Goal: Task Accomplishment & Management: Use online tool/utility

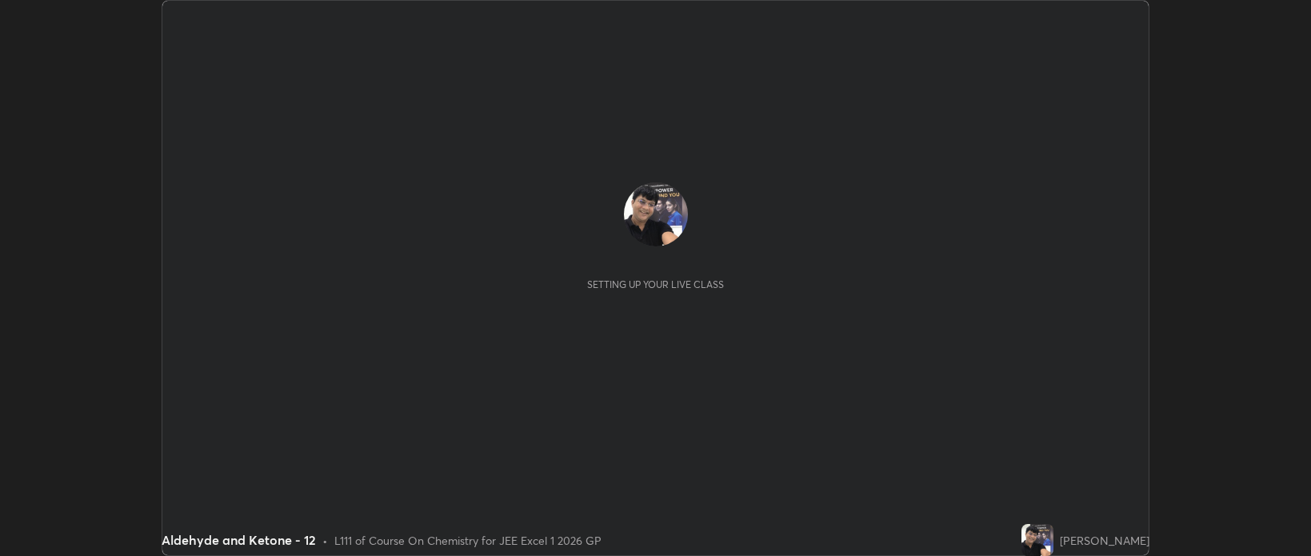
scroll to position [556, 1311]
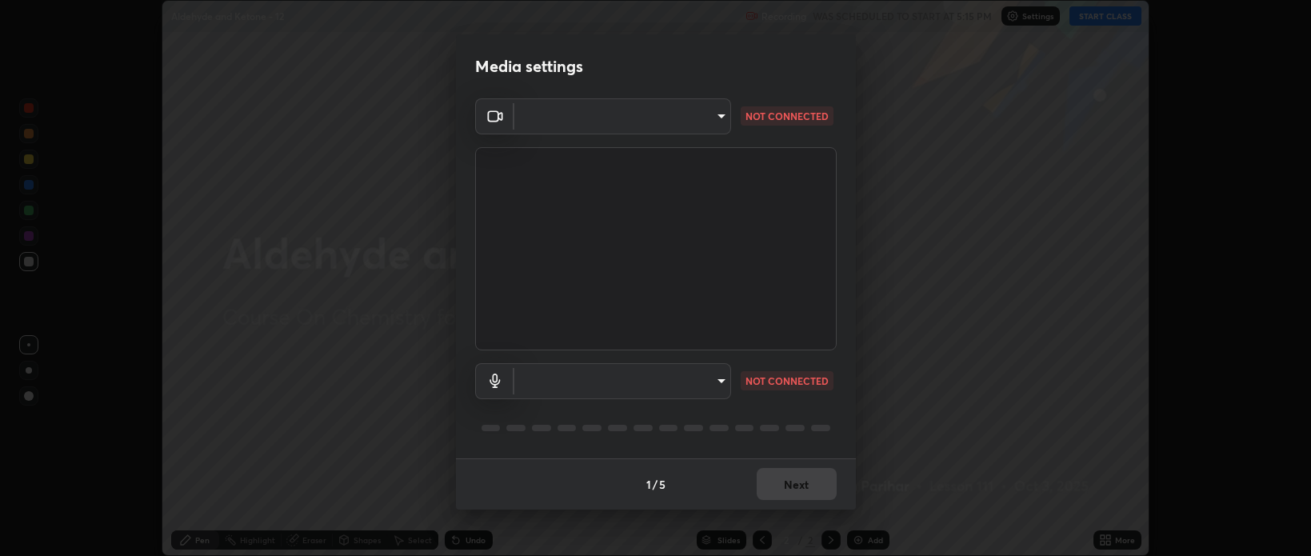
type input "bcb9d7dafccbd8d00e6ada9b6dd7e52ba20ca67bbbba0d0563dd421ab33f40a5"
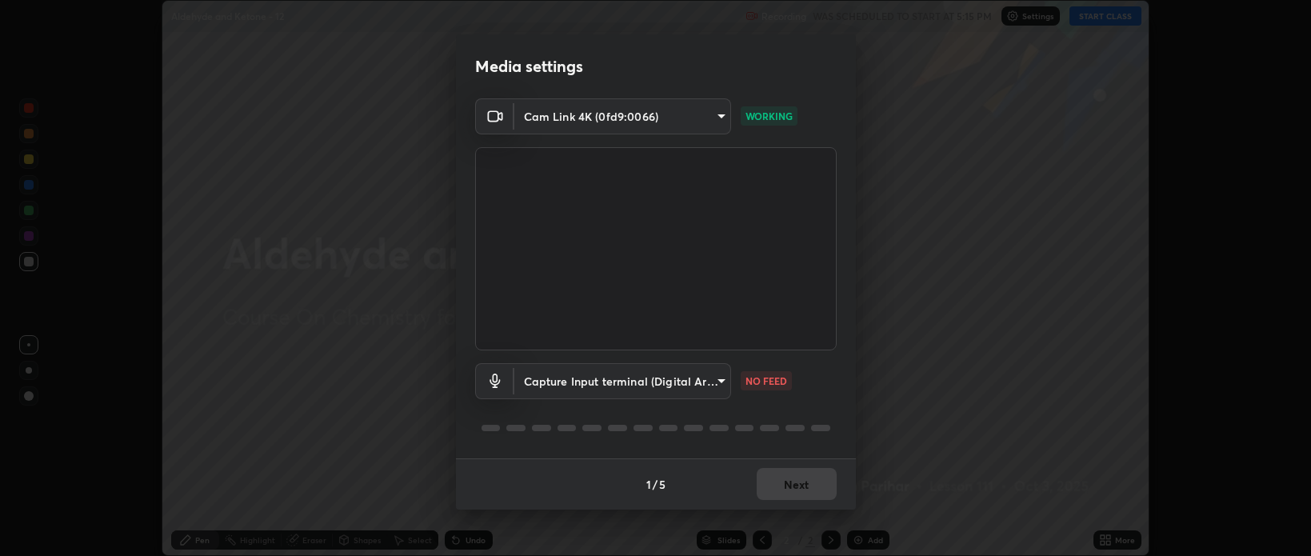
click at [720, 382] on body "Erase all Aldehyde and Ketone - 12 Recording WAS SCHEDULED TO START AT 5:15 PM …" at bounding box center [655, 278] width 1311 height 556
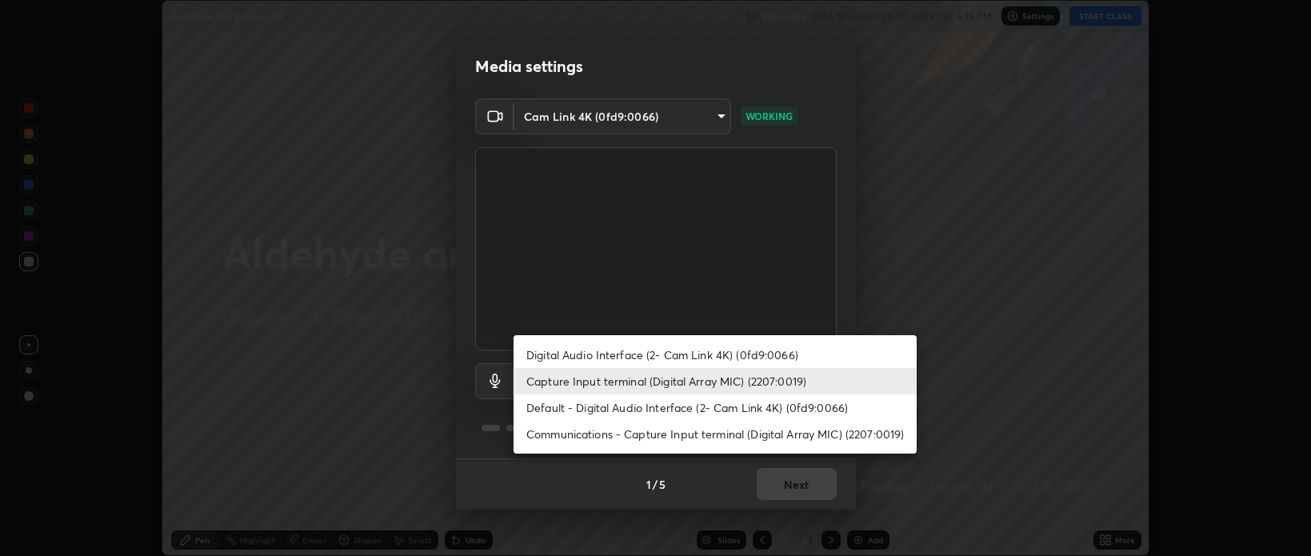
click at [696, 353] on li "Digital Audio Interface (2- Cam Link 4K) (0fd9:0066)" at bounding box center [714, 354] width 403 height 26
type input "559850e7c97d90d1678a65d52a4dc2e84a891b8579bba187e16b35c24c2929e5"
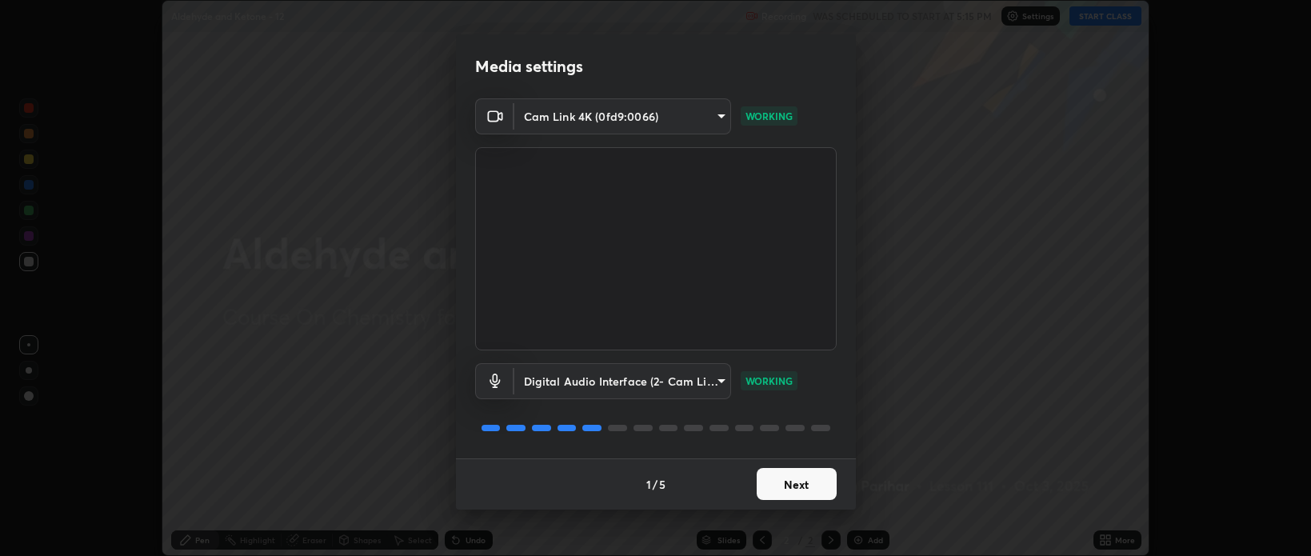
click at [796, 477] on button "Next" at bounding box center [796, 484] width 80 height 32
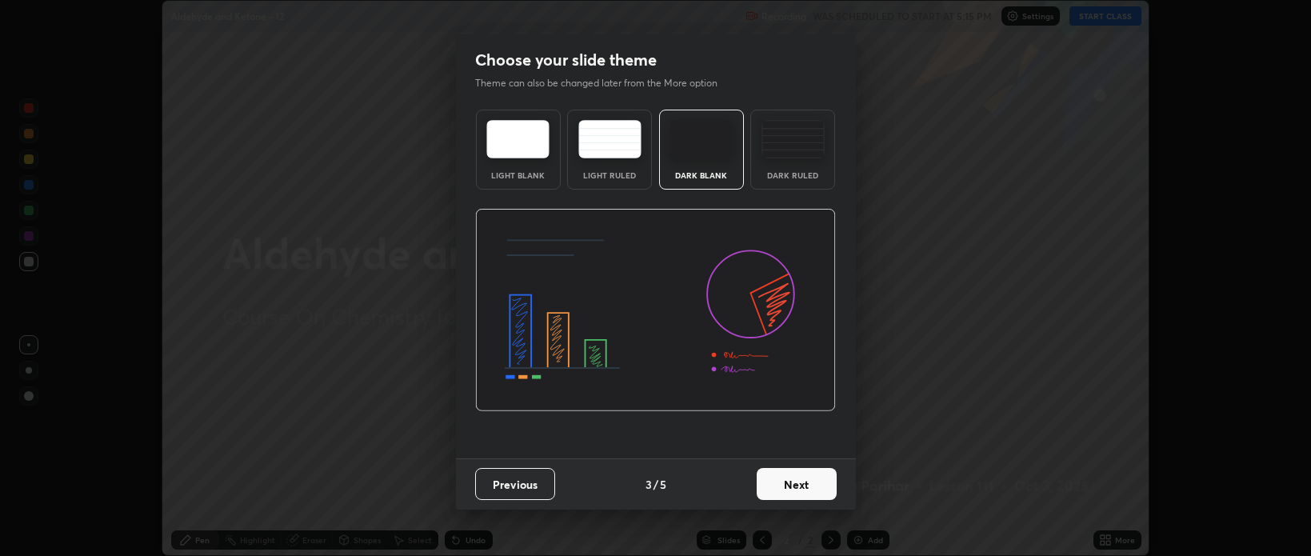
click at [799, 488] on button "Next" at bounding box center [796, 484] width 80 height 32
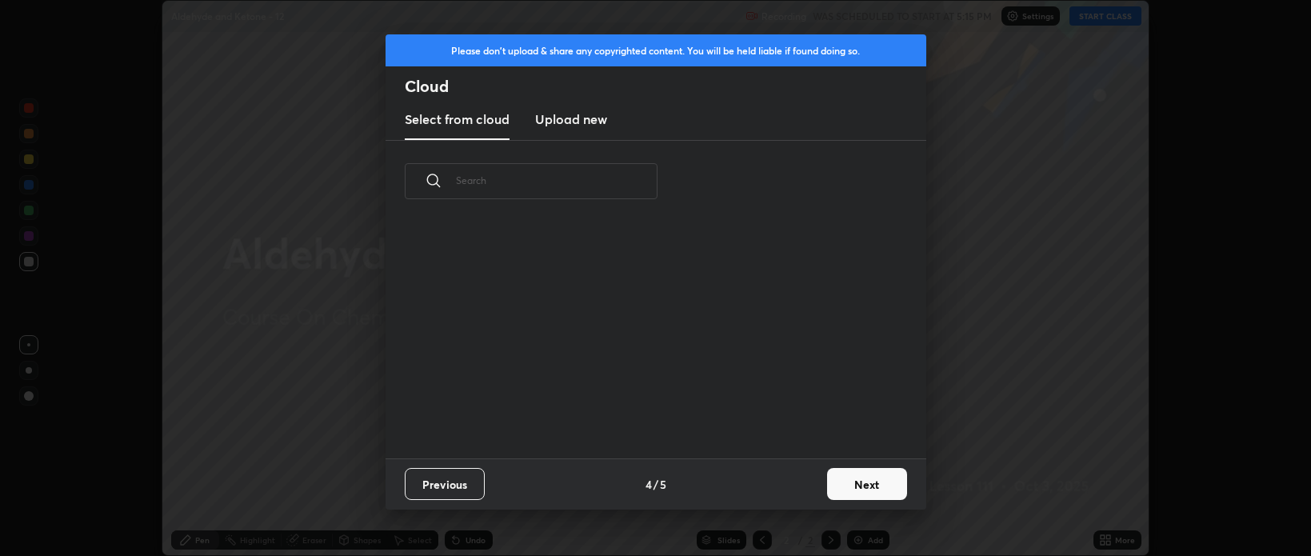
scroll to position [5, 9]
click at [851, 488] on button "Next" at bounding box center [867, 484] width 80 height 32
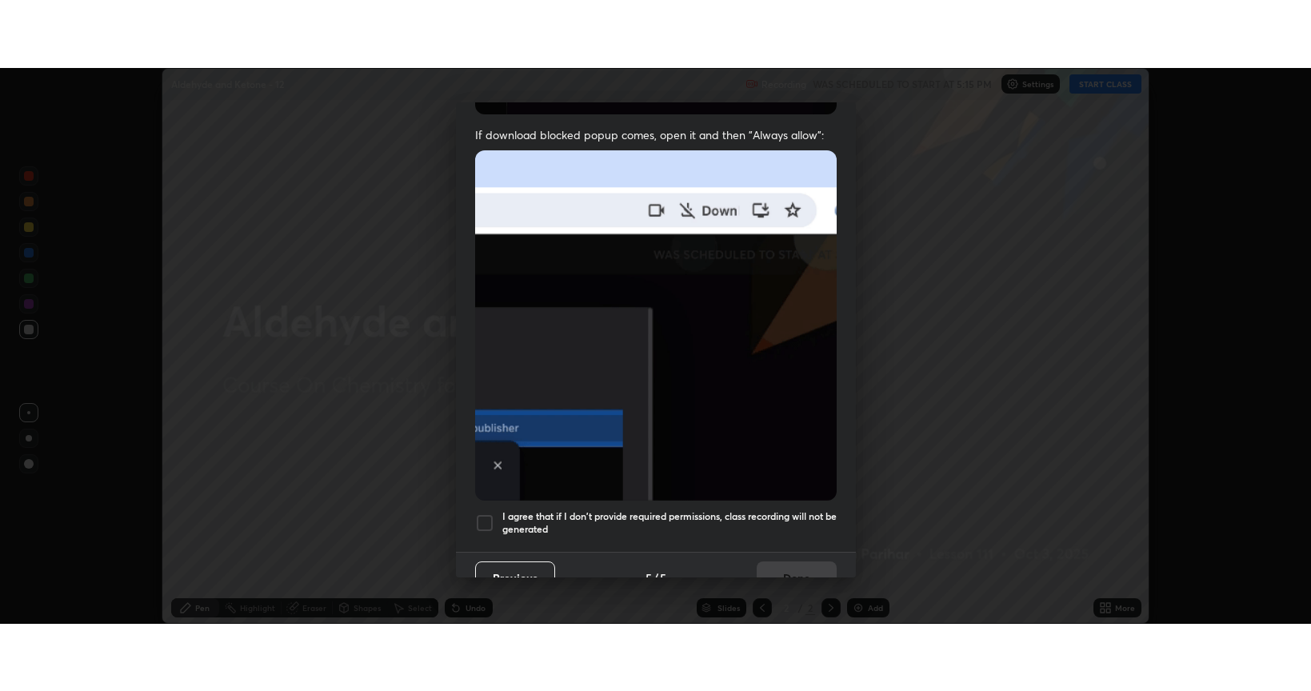
scroll to position [324, 0]
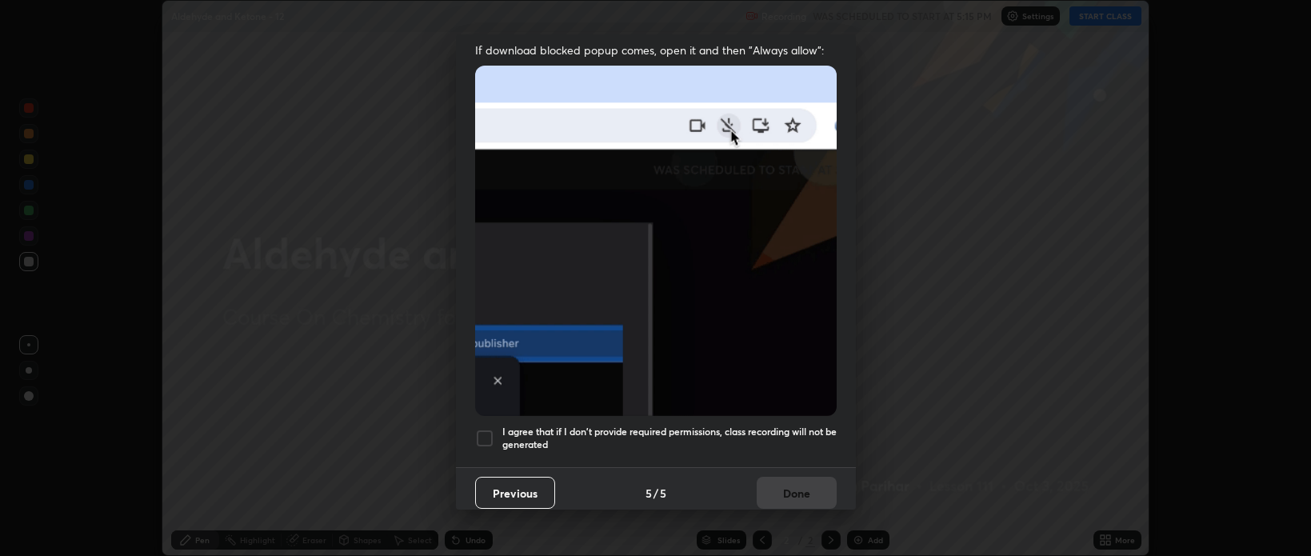
click at [486, 429] on div at bounding box center [484, 438] width 19 height 19
click at [782, 481] on button "Done" at bounding box center [796, 493] width 80 height 32
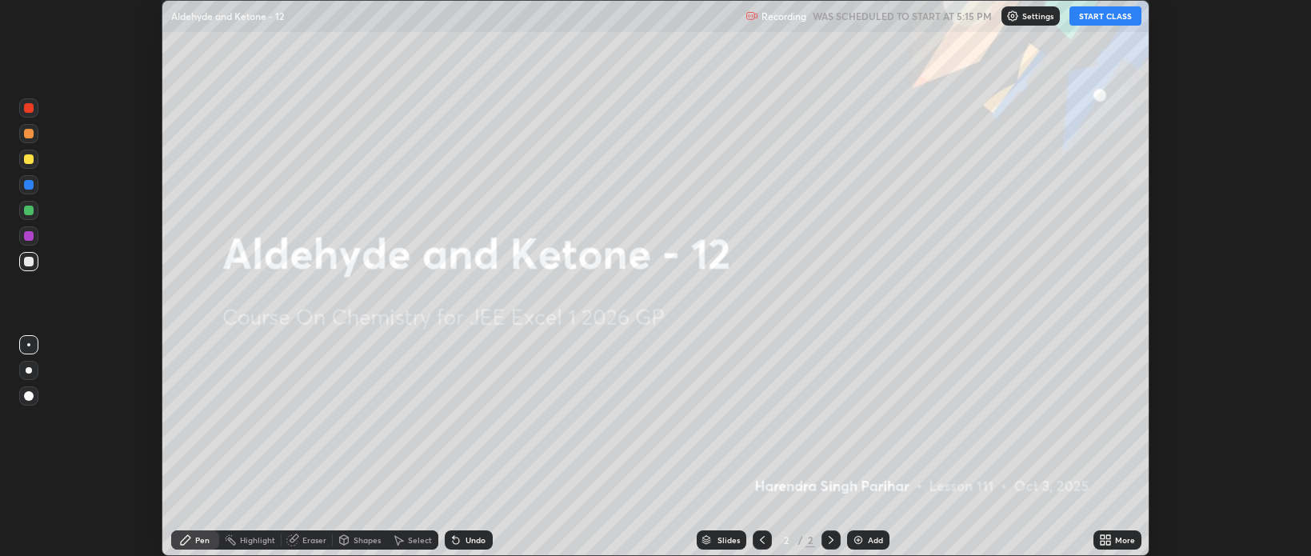
click at [1091, 19] on button "START CLASS" at bounding box center [1105, 15] width 72 height 19
click at [1108, 542] on icon at bounding box center [1108, 543] width 4 height 4
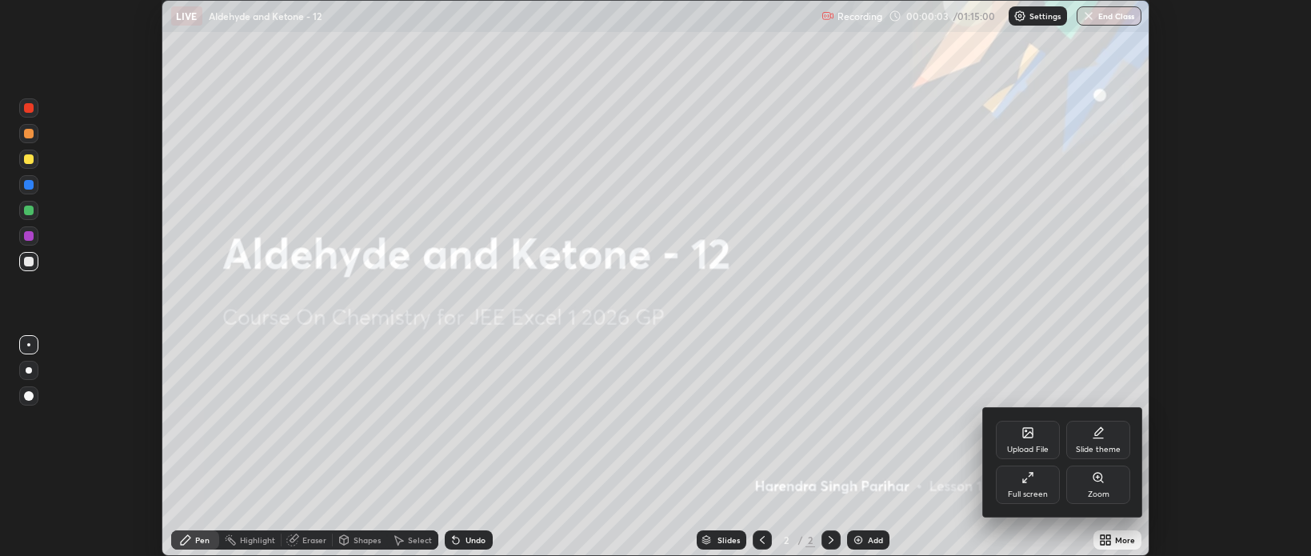
click at [1030, 477] on icon at bounding box center [1027, 477] width 13 height 13
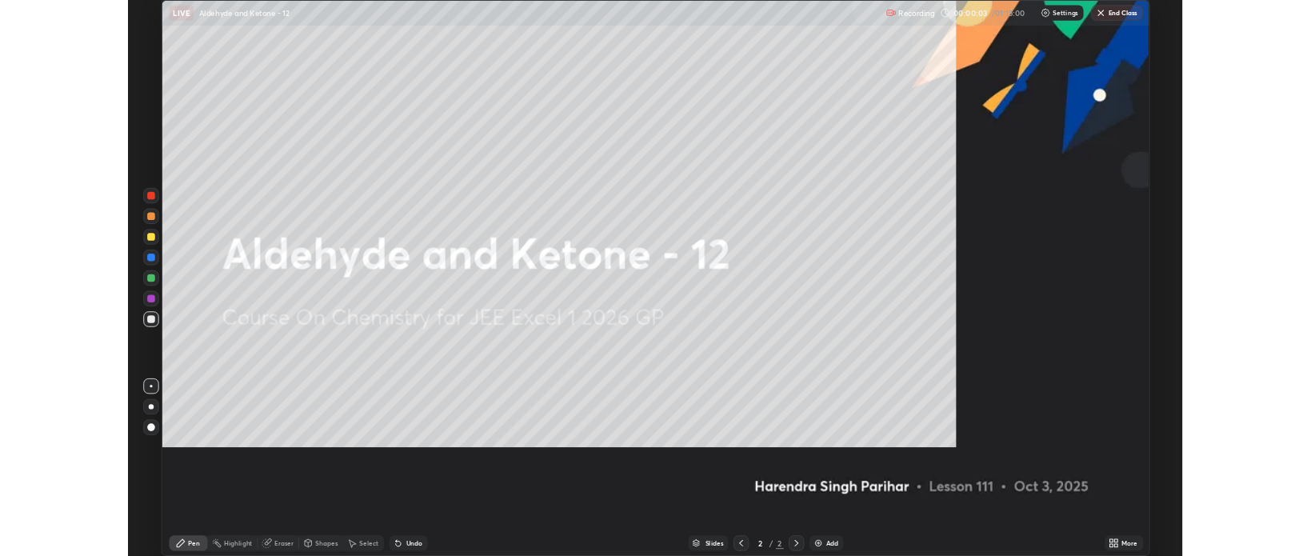
scroll to position [691, 1311]
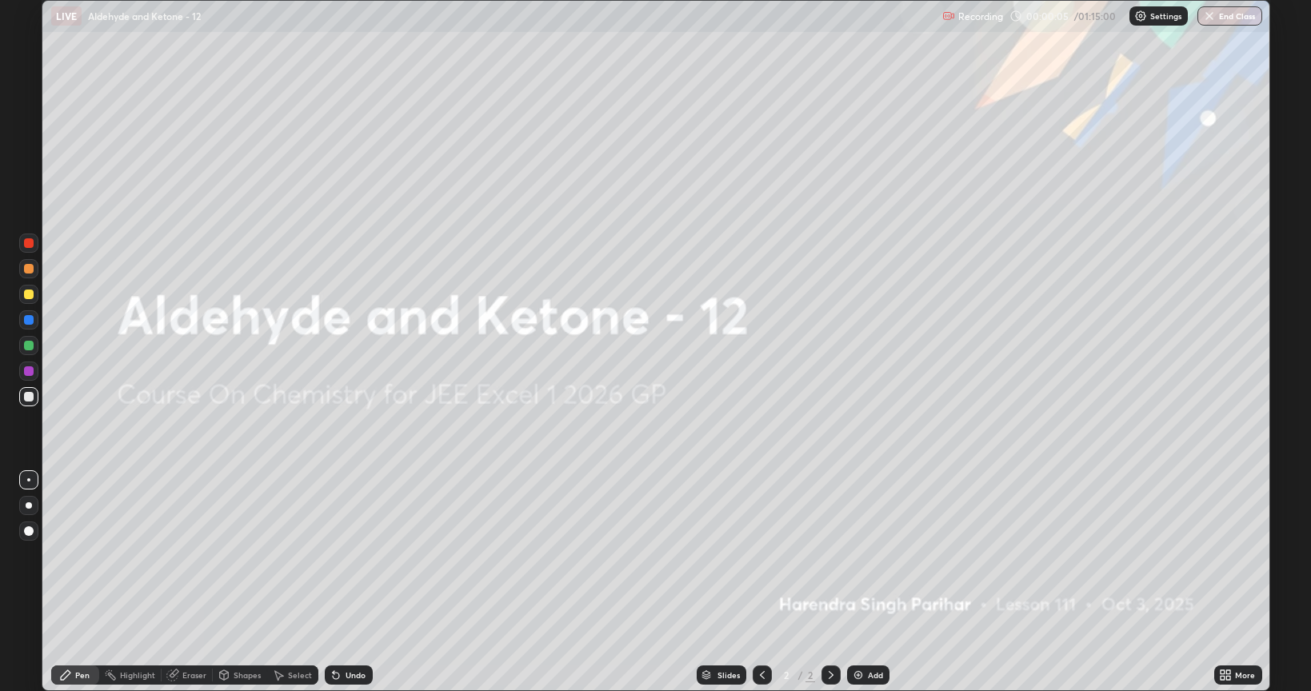
click at [860, 555] on img at bounding box center [858, 675] width 13 height 13
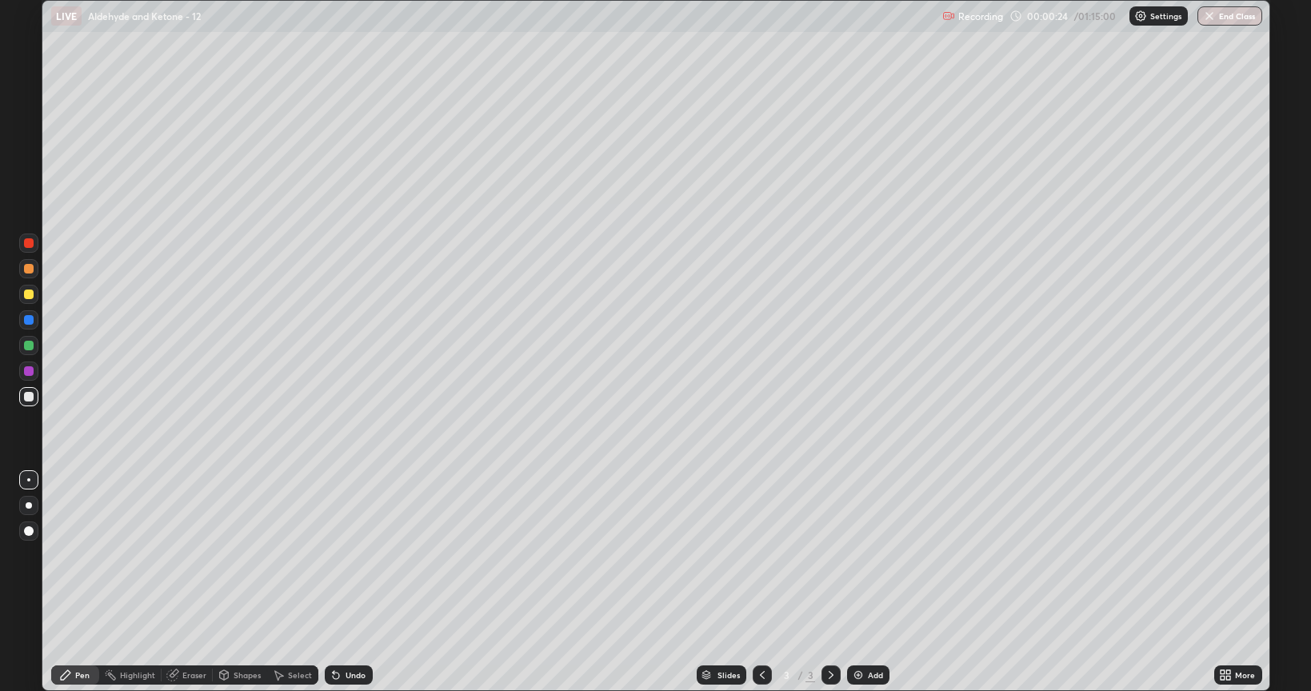
click at [29, 530] on div at bounding box center [29, 531] width 10 height 10
click at [27, 293] on div at bounding box center [29, 294] width 10 height 10
click at [29, 348] on div at bounding box center [29, 346] width 10 height 10
click at [856, 555] on img at bounding box center [858, 675] width 13 height 13
click at [28, 397] on div at bounding box center [29, 397] width 10 height 10
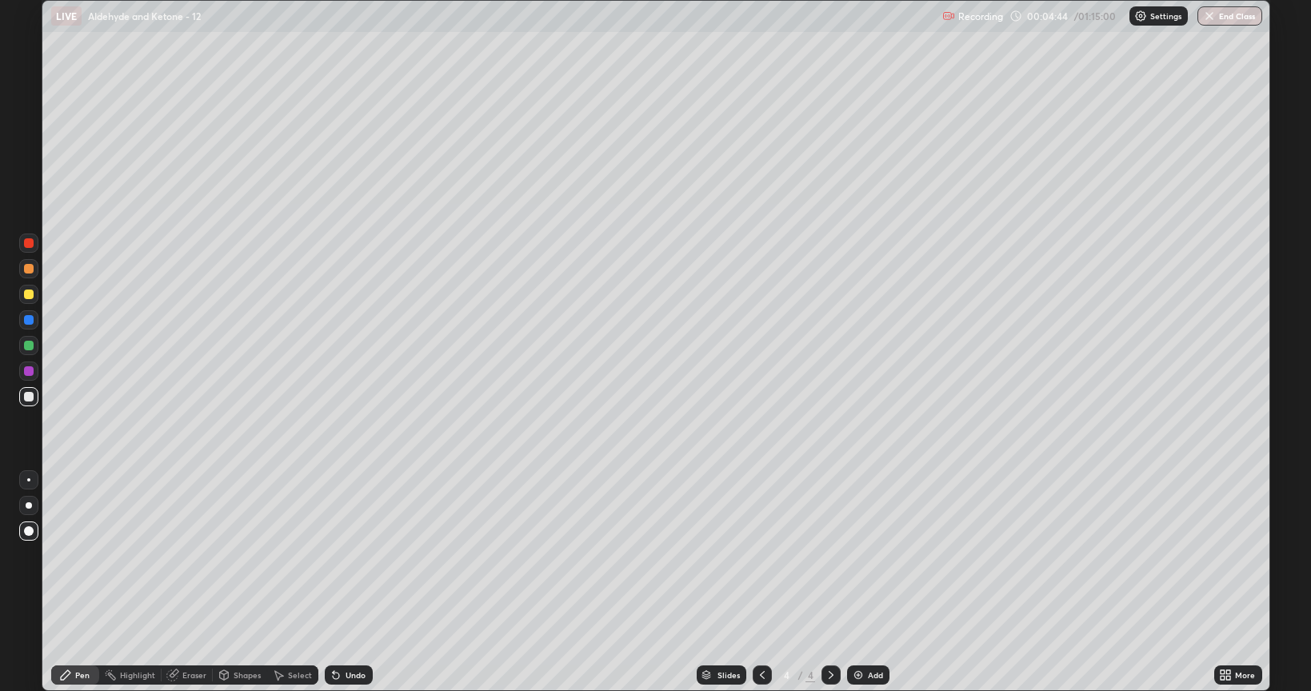
click at [760, 555] on icon at bounding box center [762, 675] width 13 height 13
click at [829, 555] on icon at bounding box center [830, 675] width 13 height 13
click at [757, 555] on div at bounding box center [761, 674] width 19 height 19
click at [827, 555] on icon at bounding box center [830, 675] width 13 height 13
click at [25, 294] on div at bounding box center [29, 294] width 10 height 10
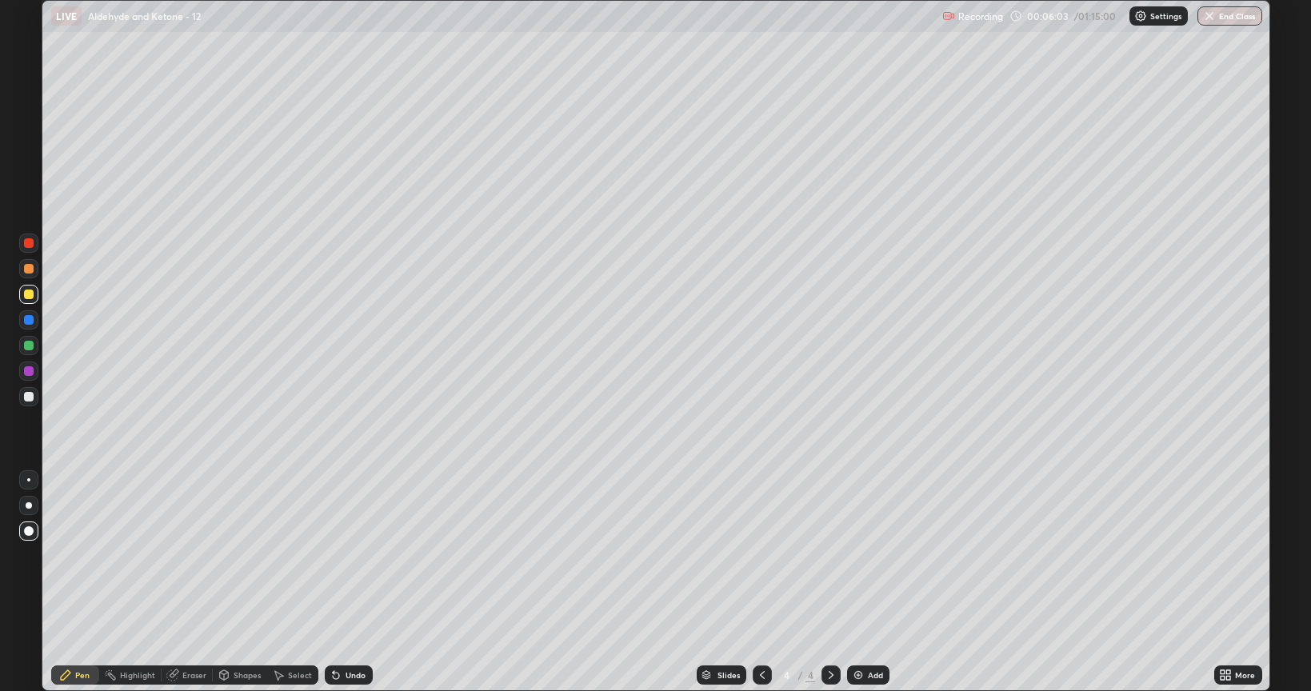
click at [26, 269] on div at bounding box center [29, 269] width 10 height 10
click at [22, 349] on div at bounding box center [28, 345] width 19 height 19
click at [28, 293] on div at bounding box center [29, 294] width 10 height 10
click at [29, 347] on div at bounding box center [29, 346] width 10 height 10
click at [29, 397] on div at bounding box center [29, 397] width 10 height 10
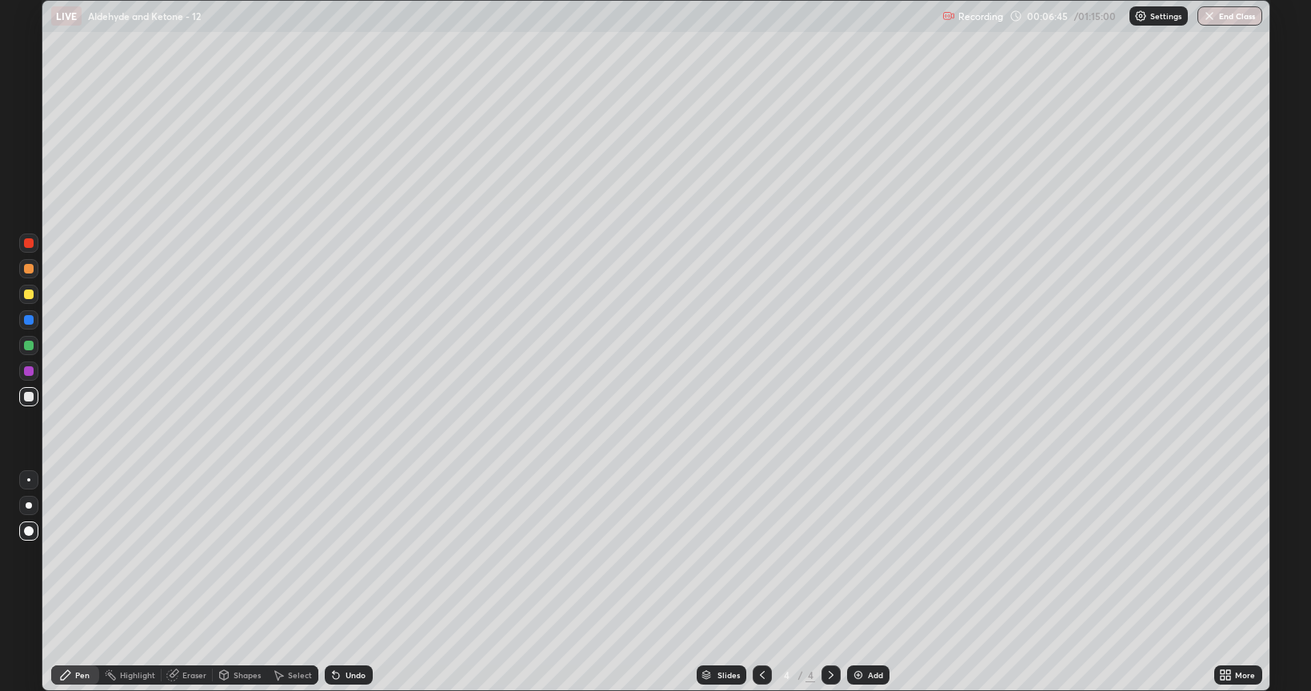
click at [30, 269] on div at bounding box center [29, 269] width 10 height 10
click at [24, 294] on div at bounding box center [29, 294] width 10 height 10
click at [26, 349] on div at bounding box center [29, 346] width 10 height 10
click at [26, 400] on div at bounding box center [29, 397] width 10 height 10
click at [856, 555] on img at bounding box center [858, 675] width 13 height 13
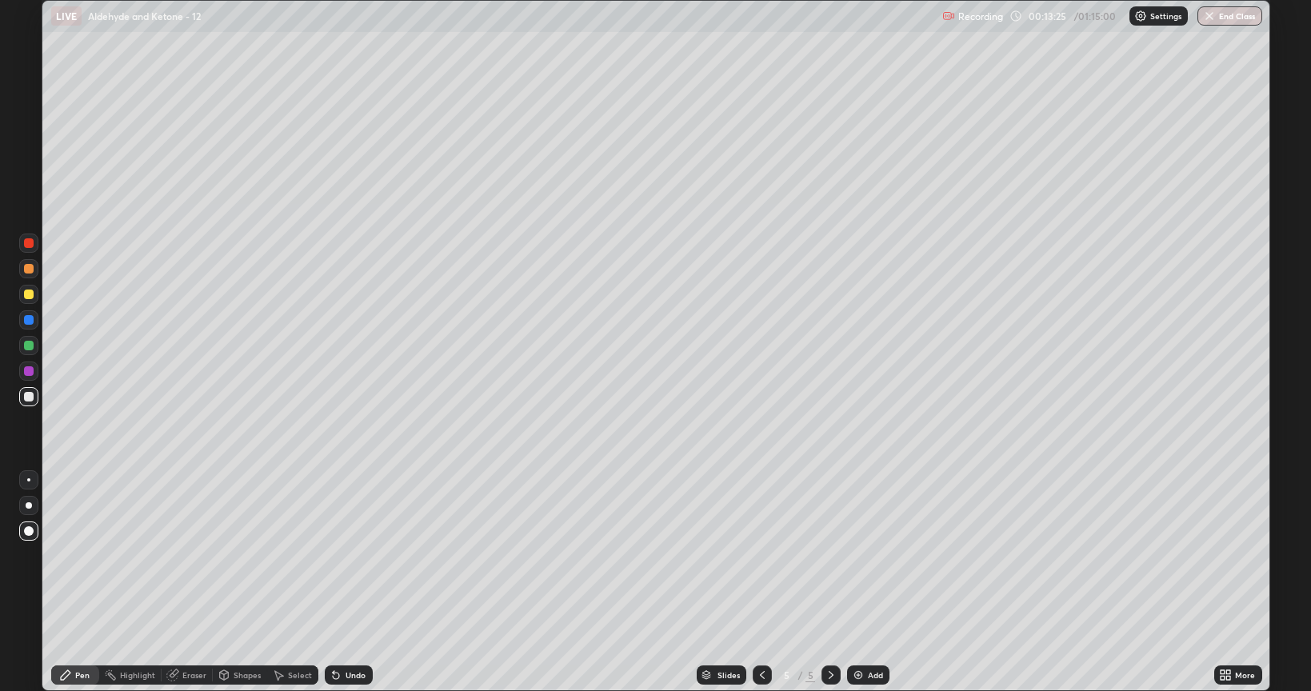
click at [30, 400] on div at bounding box center [29, 397] width 10 height 10
click at [29, 293] on div at bounding box center [29, 294] width 10 height 10
click at [26, 343] on div at bounding box center [29, 346] width 10 height 10
click at [26, 398] on div at bounding box center [29, 397] width 10 height 10
click at [30, 270] on div at bounding box center [29, 269] width 10 height 10
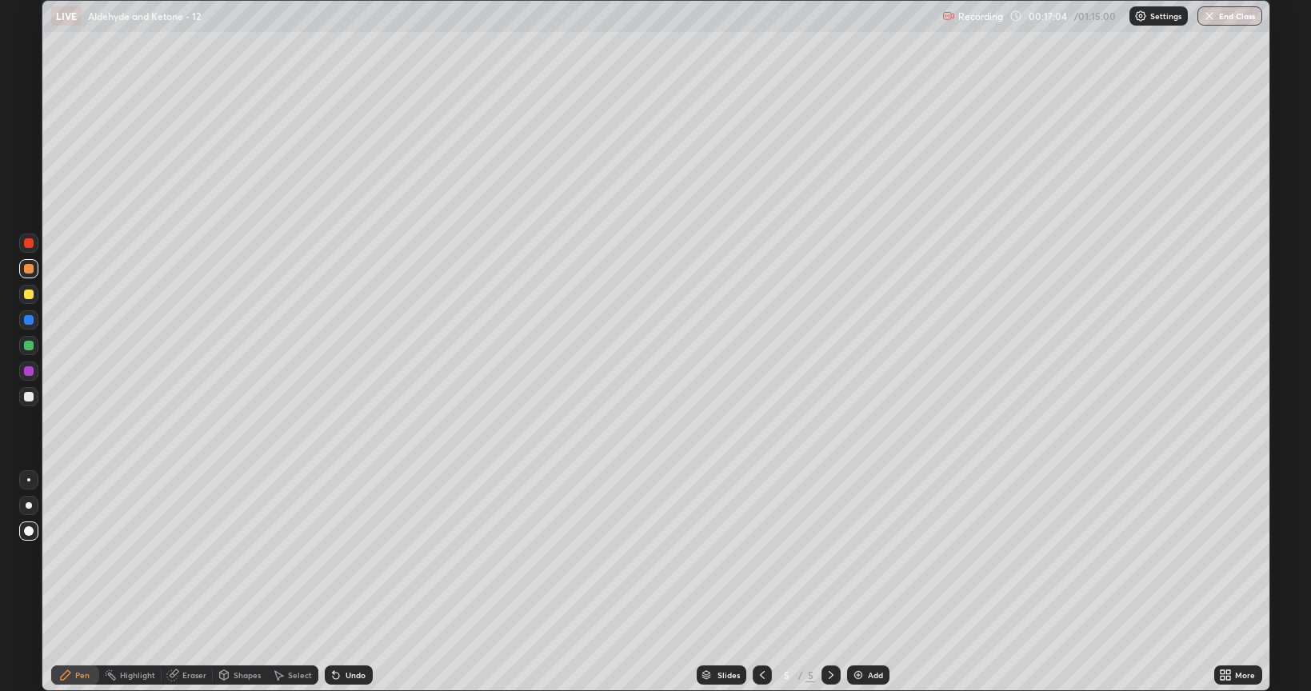
click at [856, 555] on img at bounding box center [858, 675] width 13 height 13
click at [29, 398] on div at bounding box center [29, 397] width 10 height 10
click at [26, 295] on div at bounding box center [29, 294] width 10 height 10
click at [26, 397] on div at bounding box center [29, 397] width 10 height 10
click at [29, 345] on div at bounding box center [29, 346] width 10 height 10
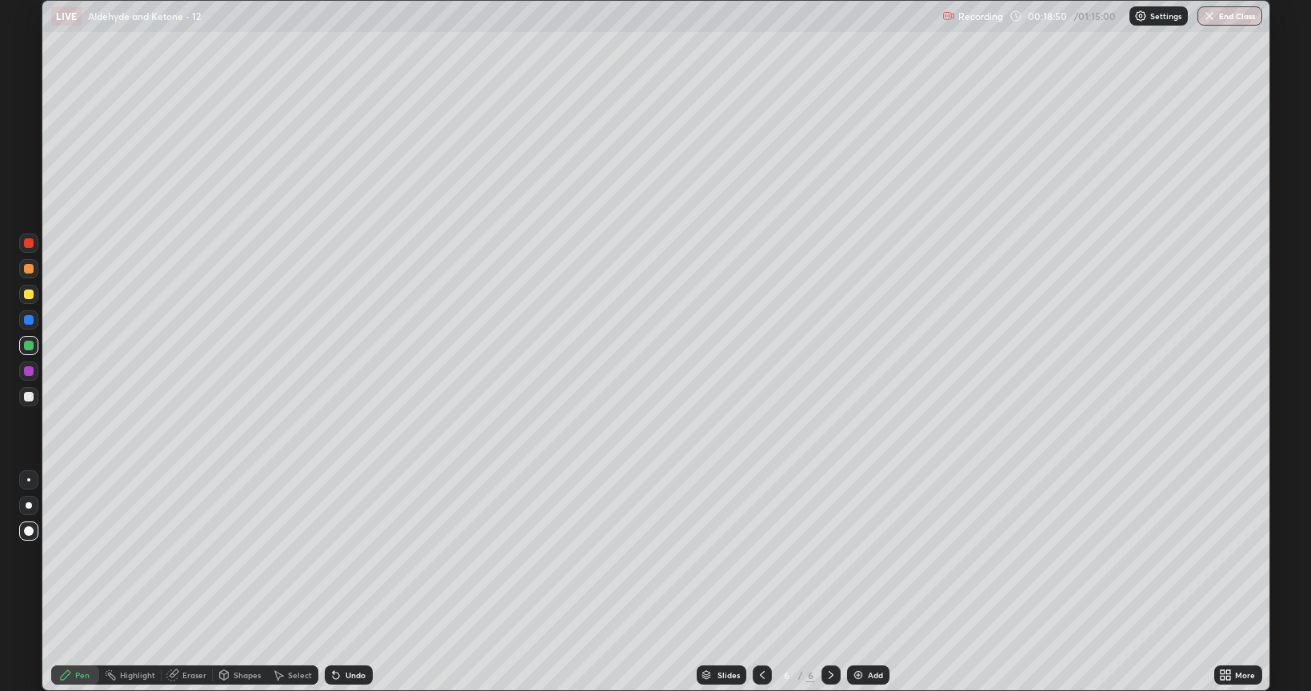
click at [852, 555] on img at bounding box center [858, 675] width 13 height 13
click at [761, 555] on icon at bounding box center [762, 675] width 13 height 13
click at [36, 272] on div at bounding box center [28, 268] width 19 height 19
click at [31, 371] on div at bounding box center [29, 371] width 10 height 10
click at [26, 399] on div at bounding box center [29, 397] width 10 height 10
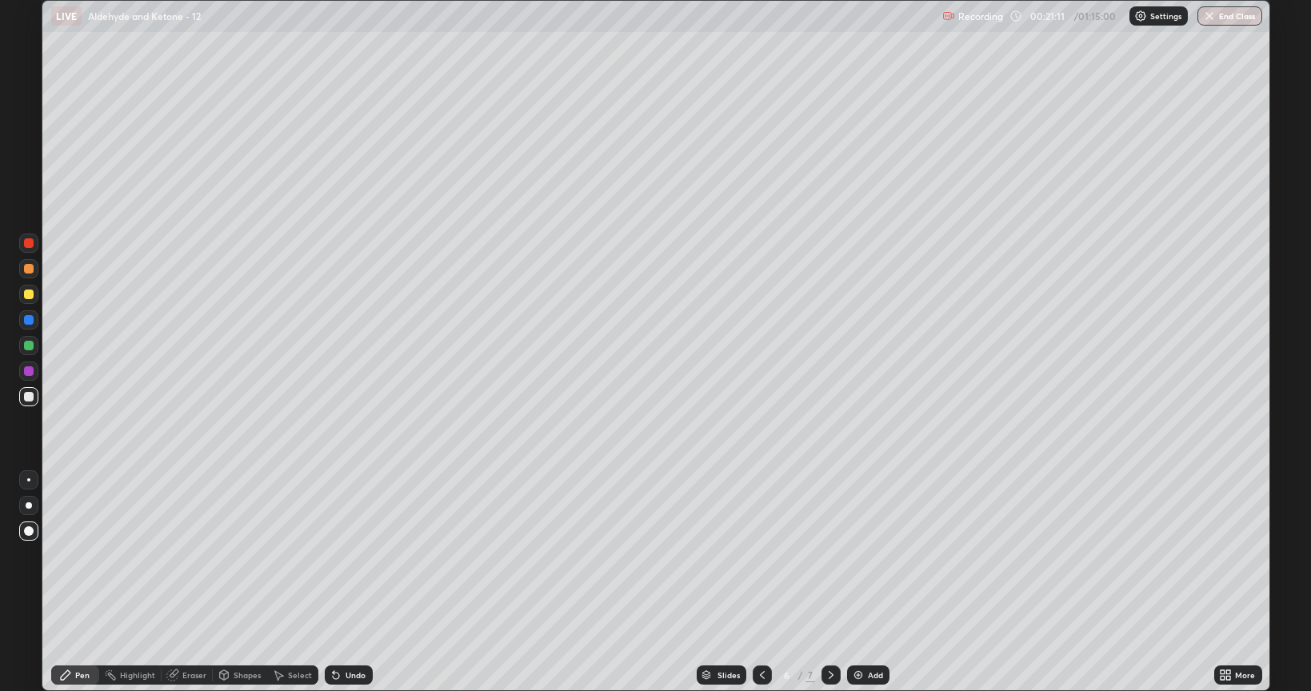
click at [29, 344] on div at bounding box center [29, 346] width 10 height 10
click at [22, 289] on div at bounding box center [28, 294] width 19 height 19
click at [27, 290] on div at bounding box center [29, 294] width 10 height 10
click at [852, 555] on img at bounding box center [858, 675] width 13 height 13
click at [333, 555] on icon at bounding box center [336, 676] width 6 height 6
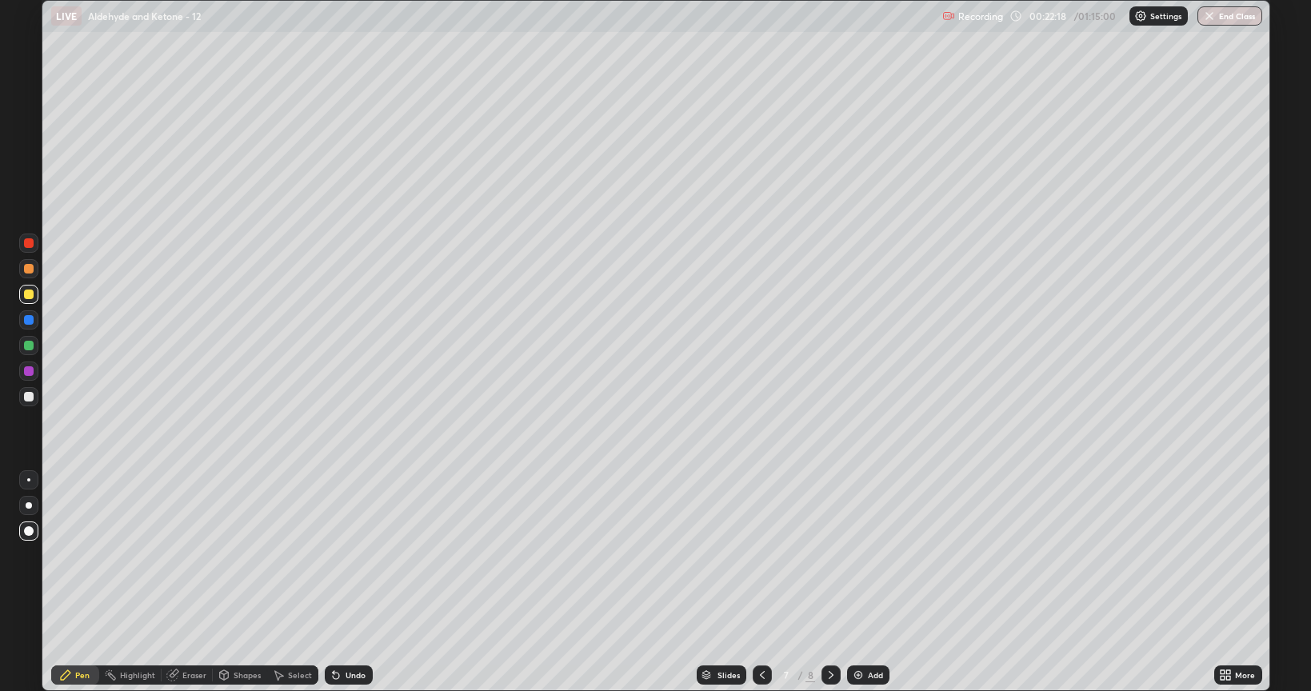
click at [333, 555] on icon at bounding box center [336, 676] width 6 height 6
click at [333, 555] on icon at bounding box center [334, 672] width 2 height 2
click at [28, 393] on div at bounding box center [29, 397] width 10 height 10
click at [27, 346] on div at bounding box center [29, 346] width 10 height 10
click at [190, 555] on div "Eraser" at bounding box center [194, 675] width 24 height 8
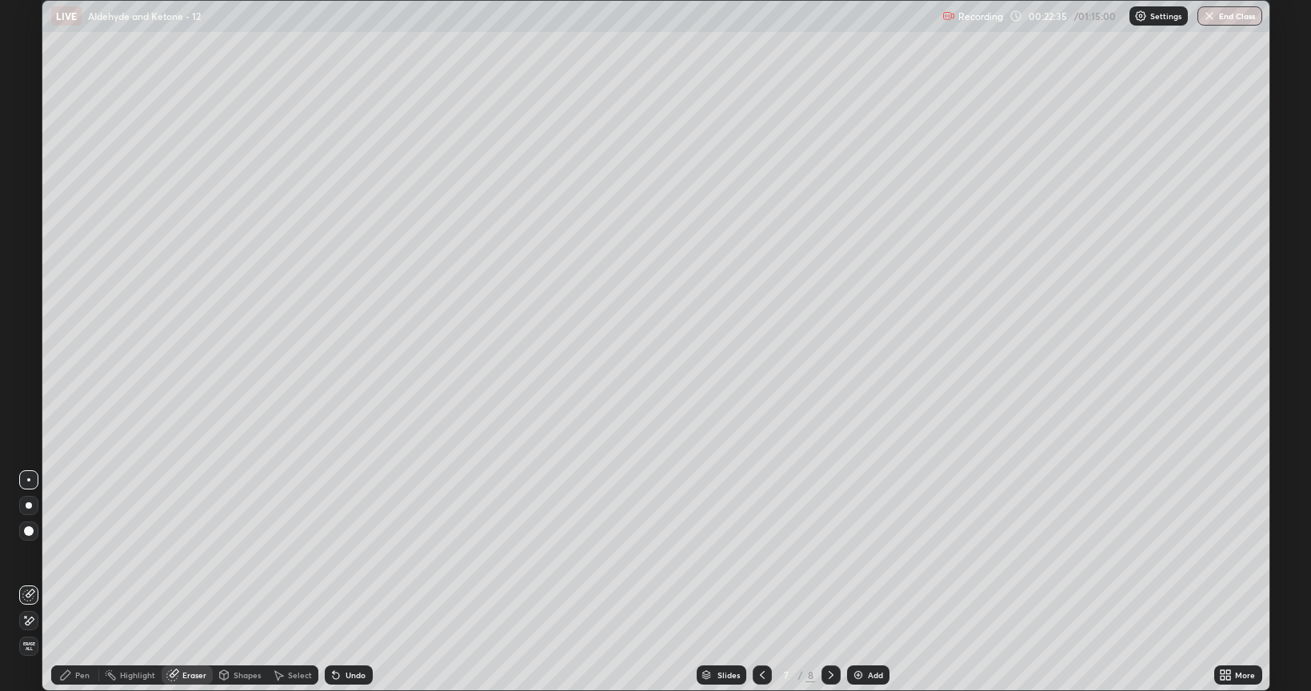
click at [82, 555] on div "Pen" at bounding box center [82, 675] width 14 height 8
click at [26, 265] on div at bounding box center [29, 269] width 10 height 10
click at [29, 345] on div at bounding box center [29, 346] width 10 height 10
click at [30, 293] on div at bounding box center [29, 294] width 10 height 10
click at [24, 397] on div at bounding box center [29, 397] width 10 height 10
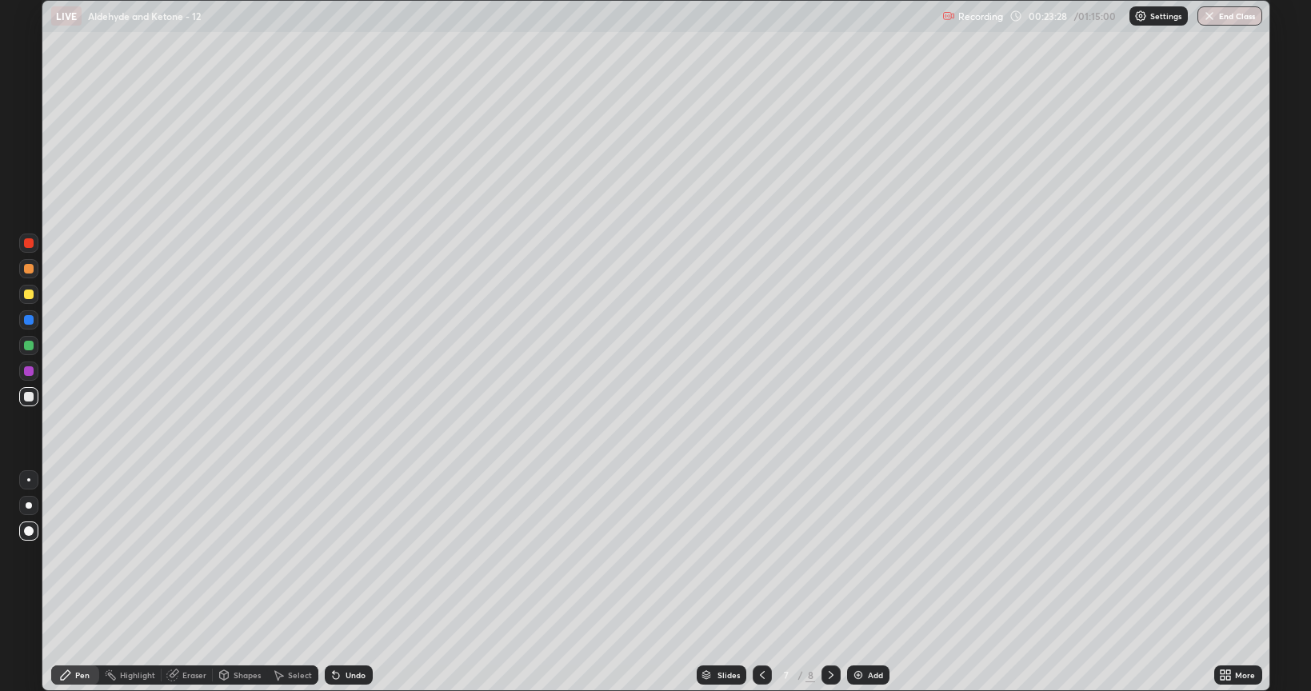
click at [760, 555] on icon at bounding box center [762, 675] width 13 height 13
click at [26, 269] on div at bounding box center [29, 269] width 10 height 10
click at [830, 555] on icon at bounding box center [830, 675] width 5 height 8
click at [29, 291] on div at bounding box center [29, 294] width 10 height 10
click at [26, 347] on div at bounding box center [29, 346] width 10 height 10
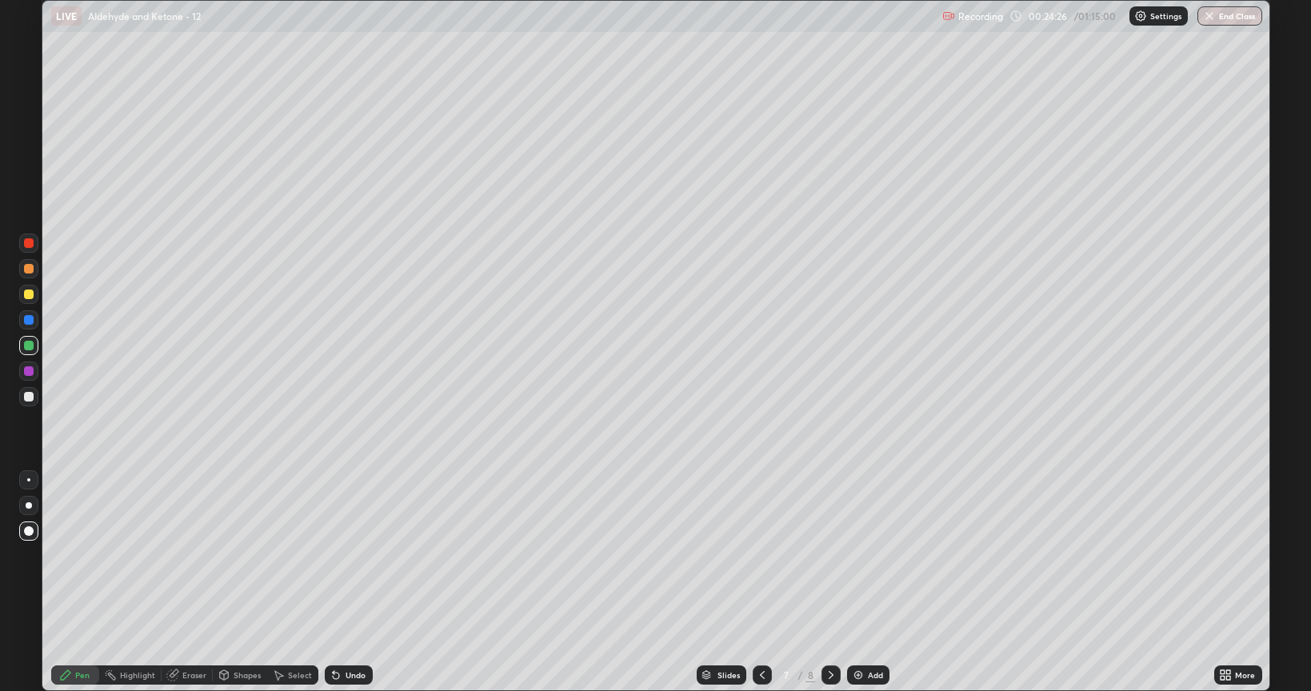
click at [760, 555] on icon at bounding box center [762, 675] width 13 height 13
click at [832, 555] on icon at bounding box center [830, 675] width 13 height 13
click at [30, 269] on div at bounding box center [29, 269] width 10 height 10
click at [28, 397] on div at bounding box center [29, 397] width 10 height 10
click at [758, 555] on icon at bounding box center [762, 675] width 13 height 13
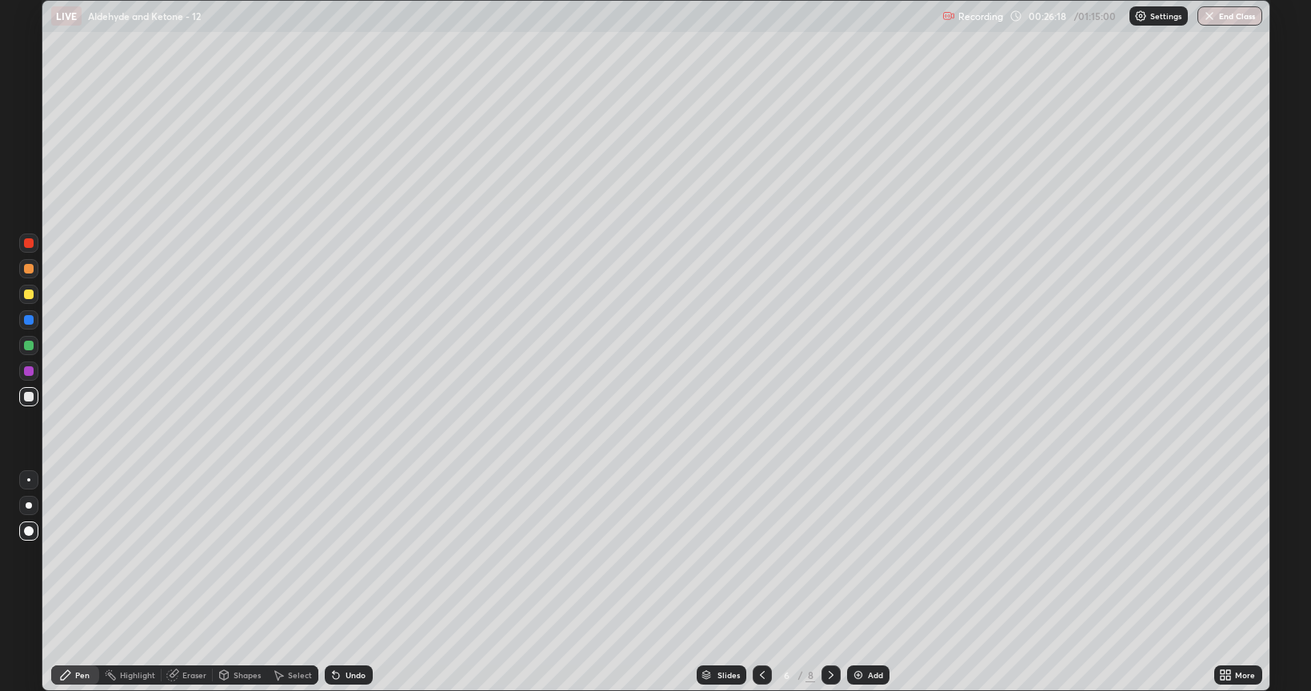
click at [190, 555] on div "Eraser" at bounding box center [194, 675] width 24 height 8
click at [82, 555] on div "Pen" at bounding box center [82, 675] width 14 height 8
click at [30, 348] on div at bounding box center [29, 346] width 10 height 10
click at [761, 555] on icon at bounding box center [762, 675] width 13 height 13
click at [27, 270] on div at bounding box center [29, 269] width 10 height 10
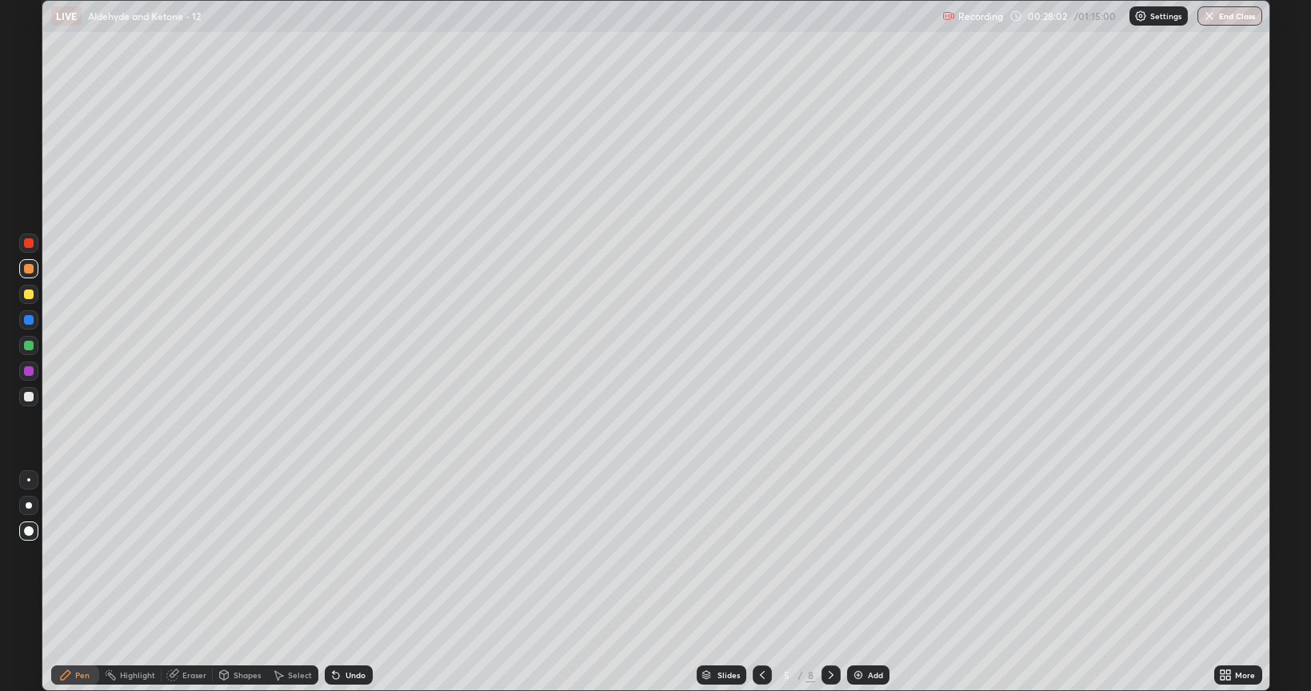
click at [245, 555] on div "Shapes" at bounding box center [240, 674] width 54 height 19
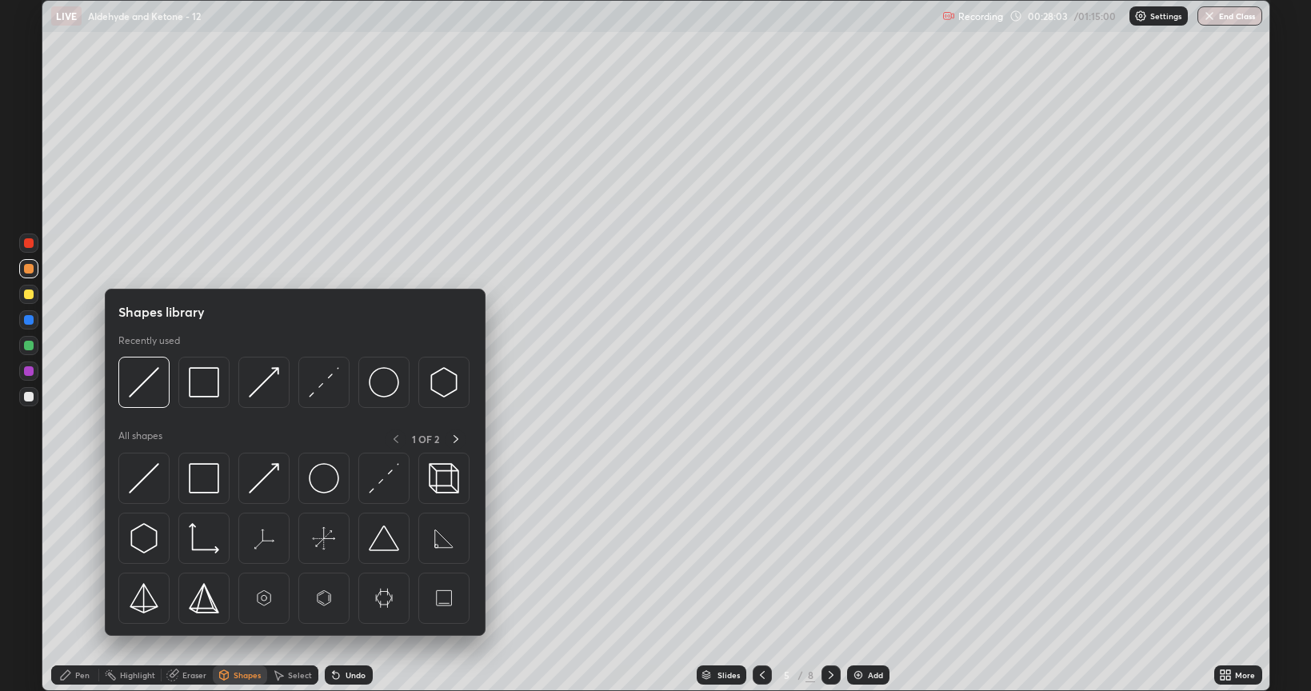
click at [323, 381] on img at bounding box center [324, 382] width 30 height 30
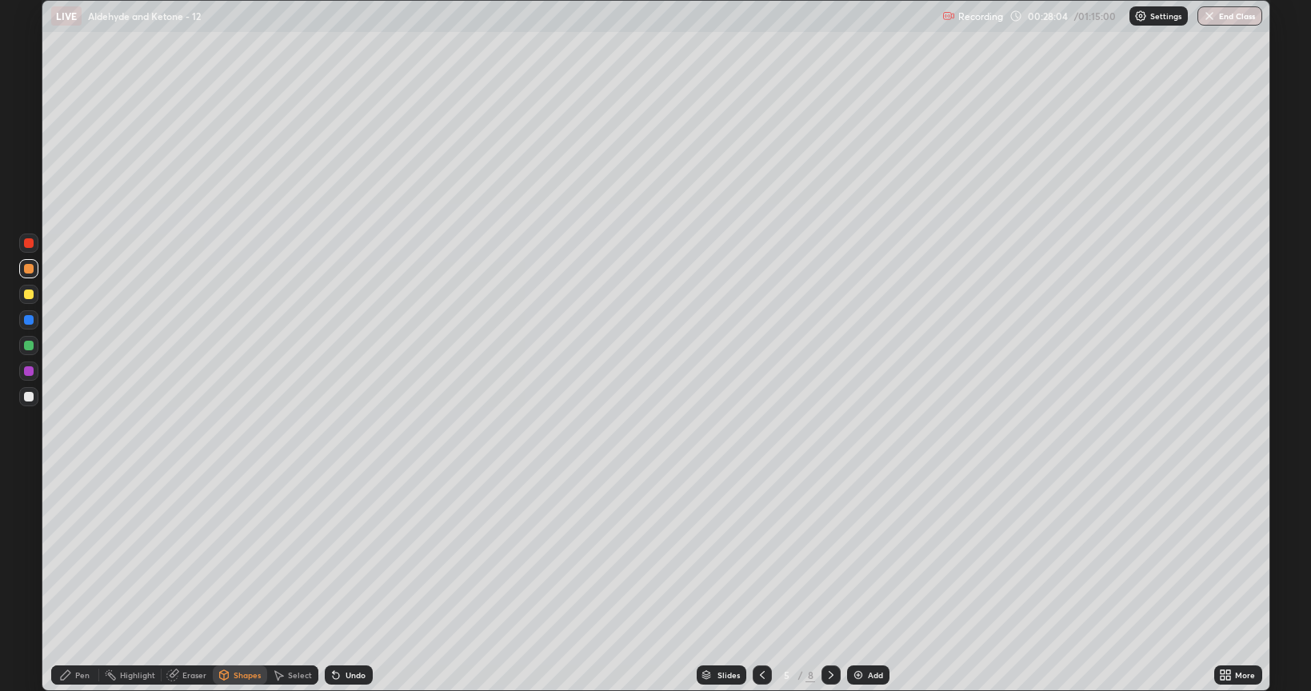
click at [30, 243] on div at bounding box center [29, 243] width 10 height 10
click at [85, 555] on div "Pen" at bounding box center [82, 675] width 14 height 8
click at [29, 345] on div at bounding box center [29, 346] width 10 height 10
click at [822, 555] on div at bounding box center [830, 674] width 19 height 19
click at [836, 555] on div at bounding box center [830, 674] width 19 height 19
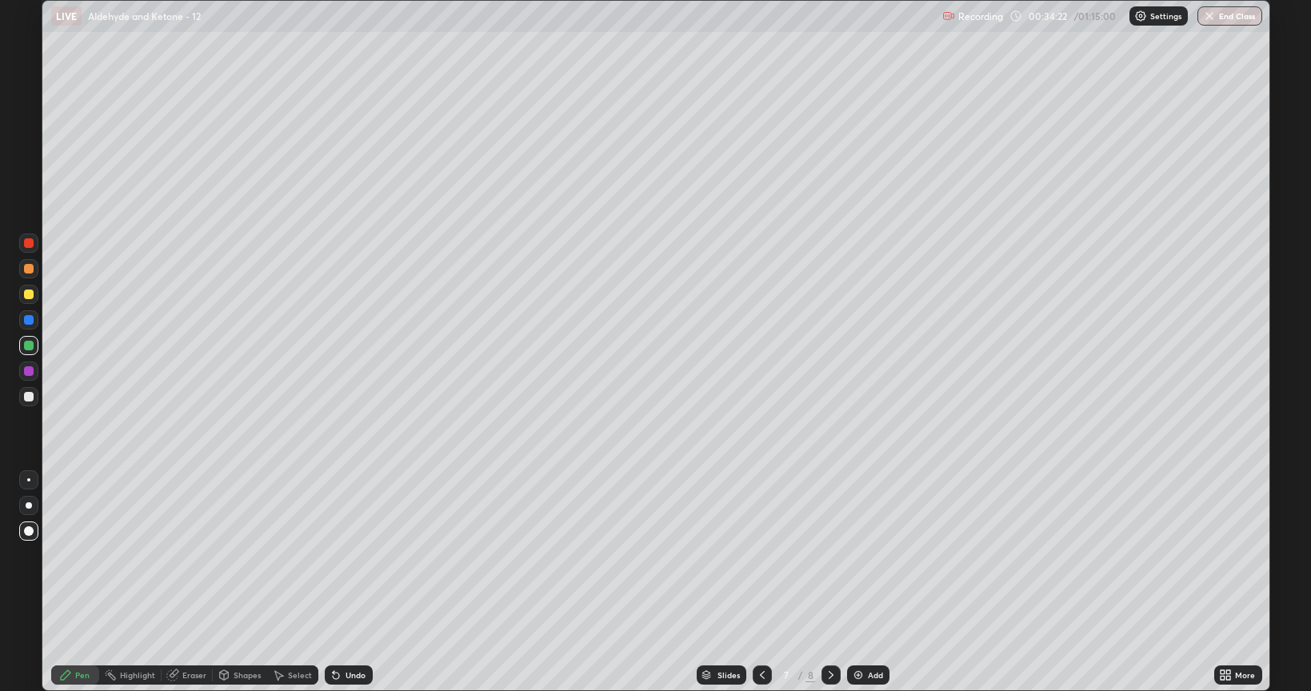
click at [832, 555] on icon at bounding box center [830, 675] width 13 height 13
click at [30, 347] on div at bounding box center [29, 346] width 10 height 10
click at [29, 292] on div at bounding box center [29, 294] width 10 height 10
click at [29, 371] on div at bounding box center [29, 371] width 10 height 10
click at [26, 402] on div at bounding box center [28, 396] width 19 height 19
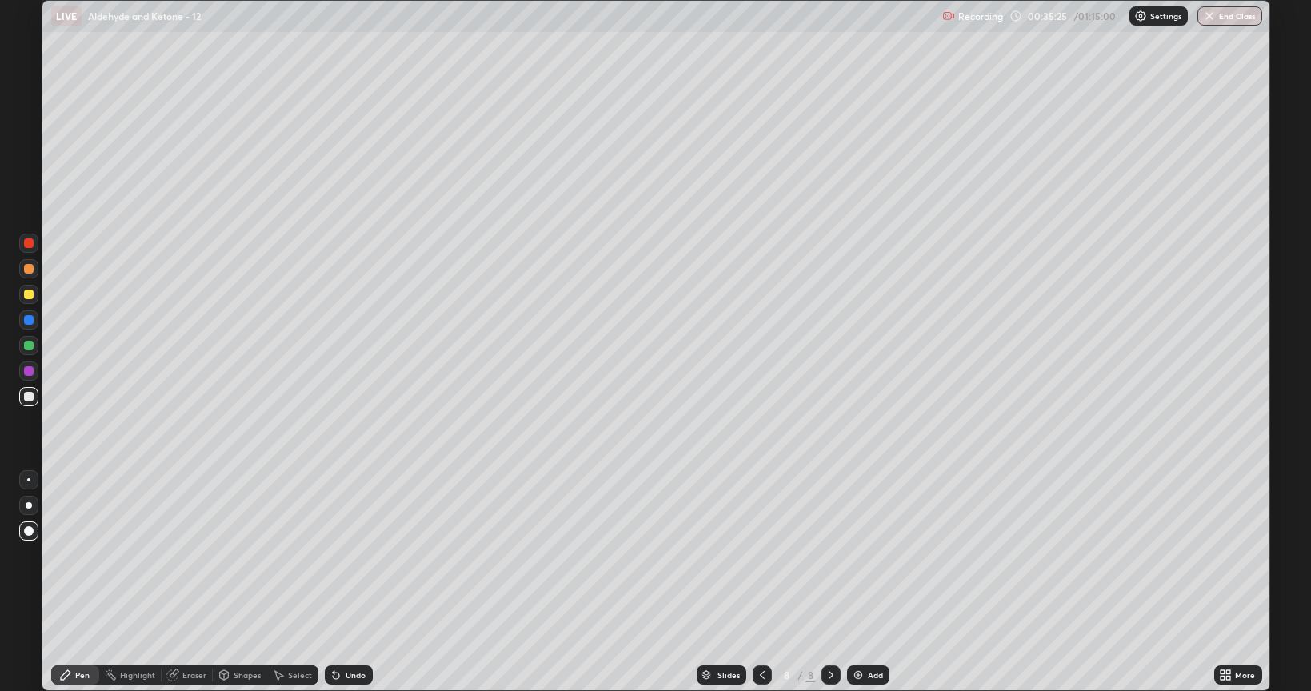
click at [30, 294] on div at bounding box center [29, 294] width 10 height 10
click at [24, 349] on div at bounding box center [28, 345] width 19 height 19
click at [341, 555] on div "Undo" at bounding box center [349, 674] width 48 height 19
click at [335, 555] on icon at bounding box center [335, 675] width 13 height 13
click at [28, 265] on div at bounding box center [29, 269] width 10 height 10
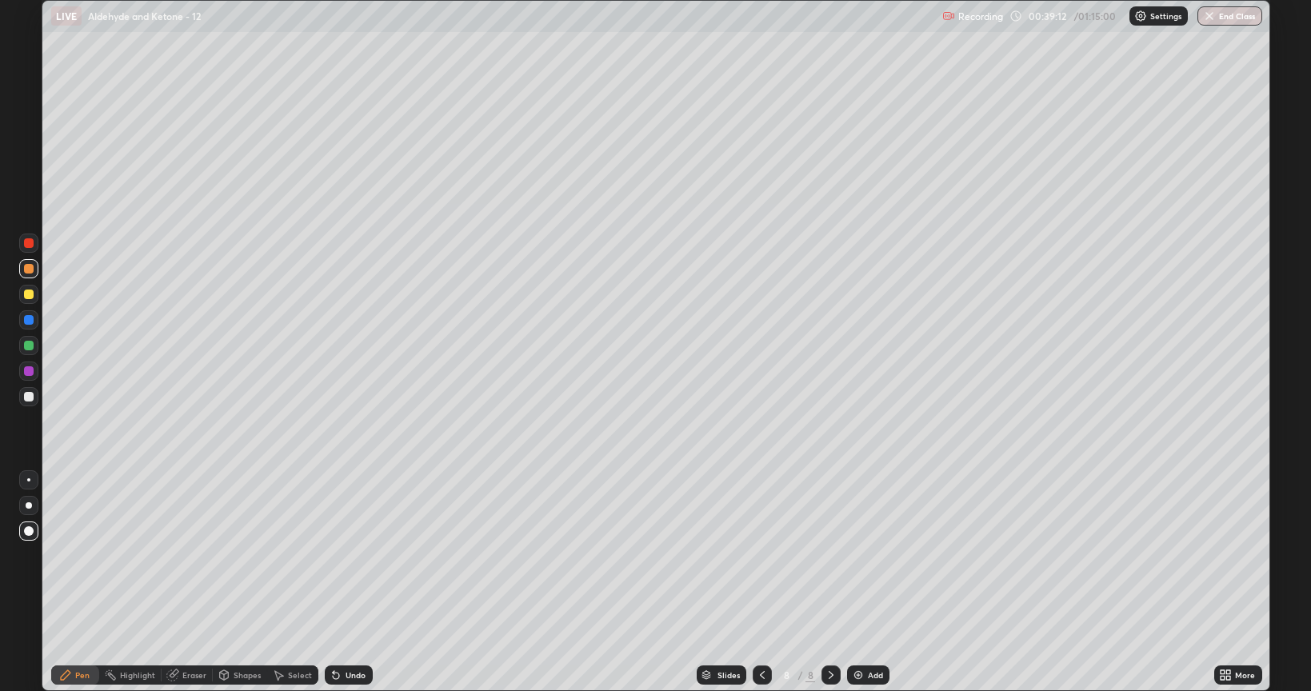
click at [856, 555] on img at bounding box center [858, 675] width 13 height 13
click at [26, 399] on div at bounding box center [29, 397] width 10 height 10
click at [28, 294] on div at bounding box center [29, 294] width 10 height 10
click at [26, 266] on div at bounding box center [29, 269] width 10 height 10
click at [29, 291] on div at bounding box center [29, 294] width 10 height 10
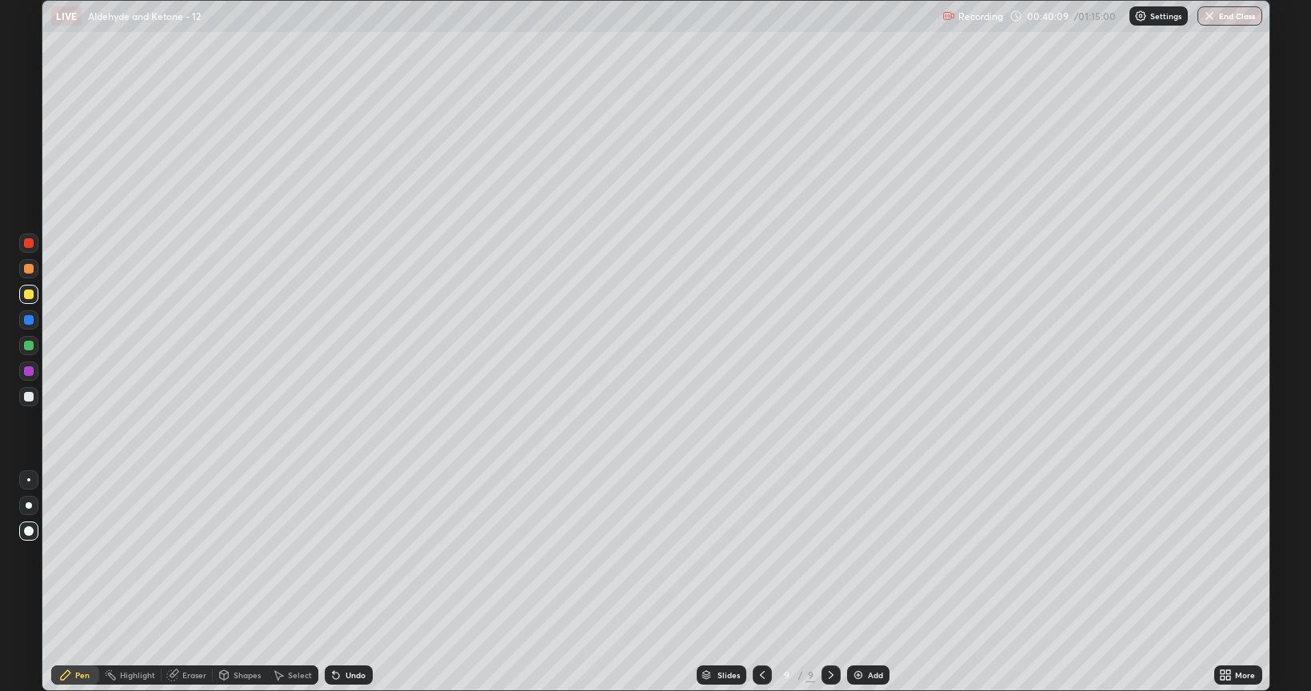
click at [29, 347] on div at bounding box center [29, 346] width 10 height 10
click at [27, 373] on div at bounding box center [29, 371] width 10 height 10
click at [28, 317] on div at bounding box center [29, 320] width 10 height 10
click at [29, 373] on div at bounding box center [29, 371] width 10 height 10
click at [28, 243] on div at bounding box center [29, 243] width 10 height 10
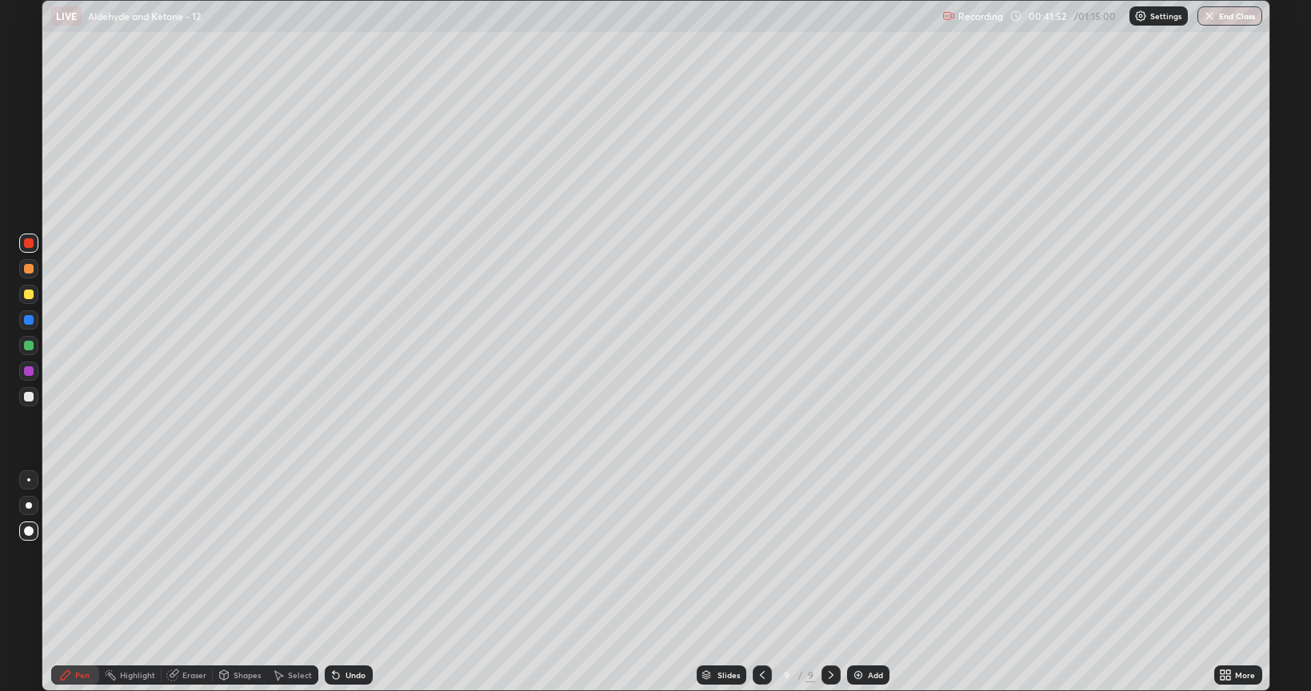
click at [34, 396] on div at bounding box center [28, 396] width 19 height 19
click at [27, 276] on div at bounding box center [28, 268] width 19 height 19
click at [29, 318] on div at bounding box center [29, 320] width 10 height 10
click at [26, 337] on div at bounding box center [28, 345] width 19 height 19
click at [74, 555] on div "Pen" at bounding box center [75, 674] width 48 height 19
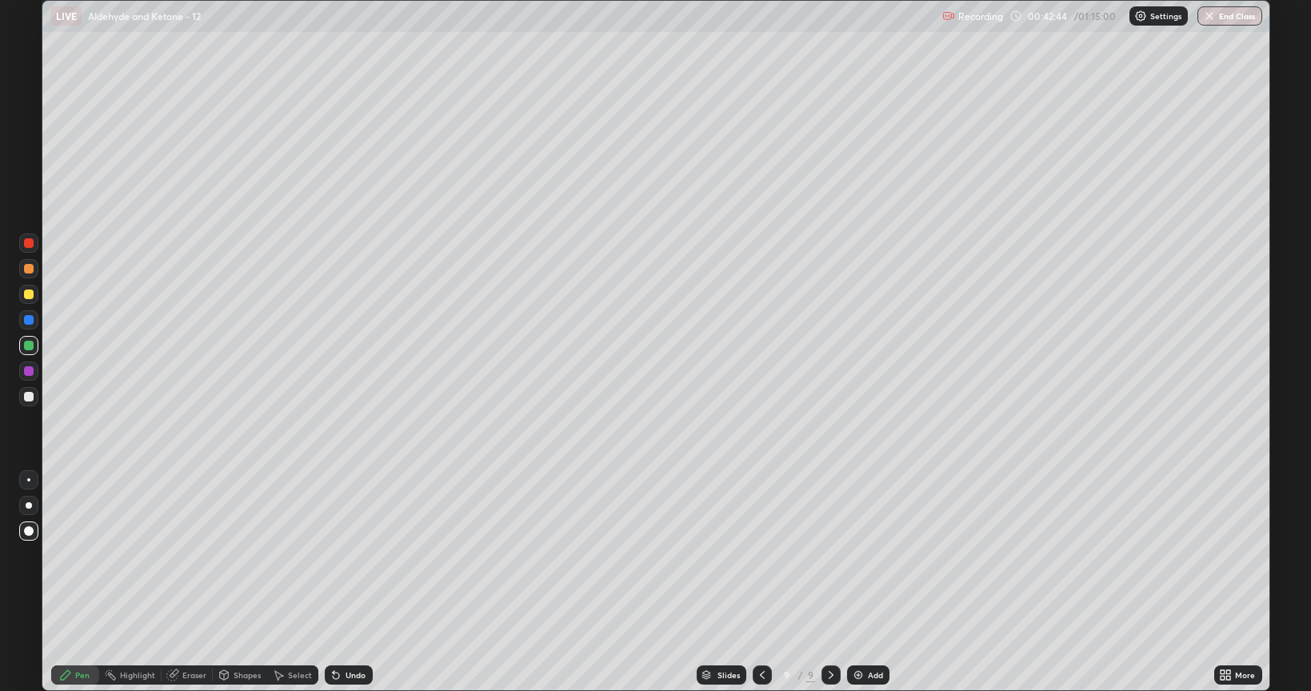
click at [24, 393] on div at bounding box center [29, 397] width 10 height 10
click at [85, 555] on div "Pen" at bounding box center [82, 675] width 14 height 8
click at [856, 555] on img at bounding box center [858, 675] width 13 height 13
click at [28, 398] on div at bounding box center [29, 397] width 10 height 10
click at [26, 293] on div at bounding box center [29, 294] width 10 height 10
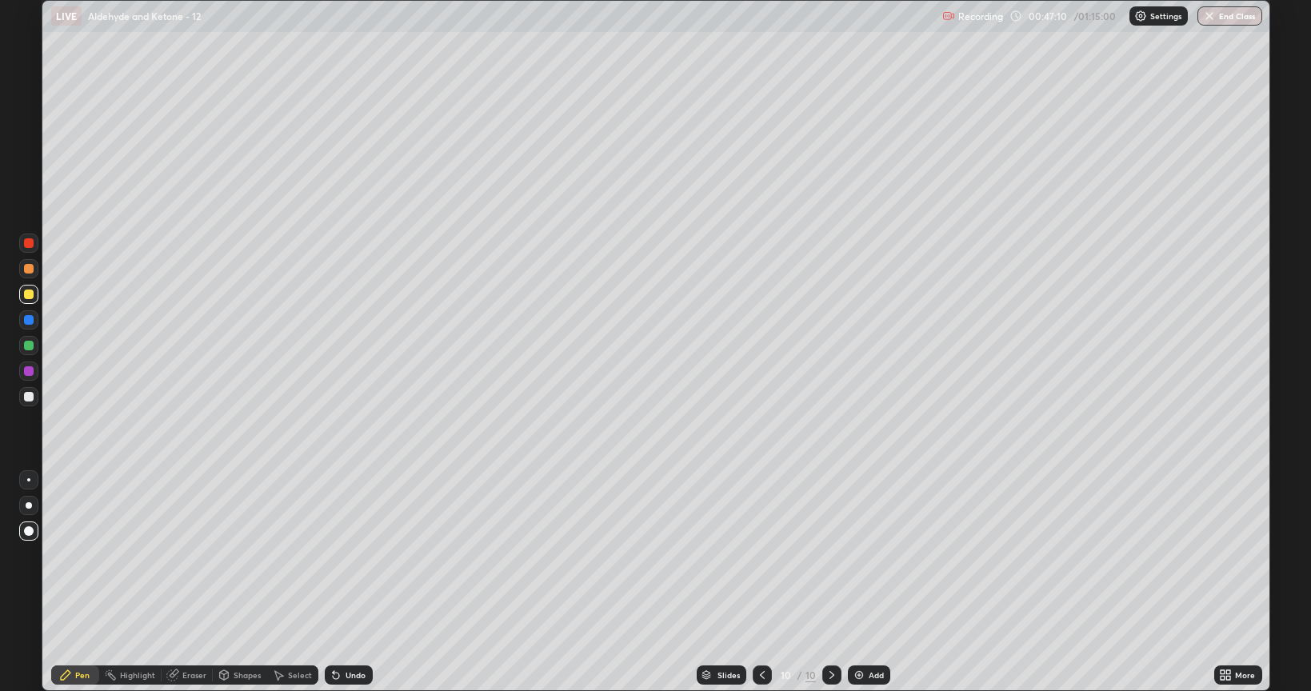
click at [31, 349] on div at bounding box center [29, 346] width 10 height 10
click at [27, 296] on div at bounding box center [29, 294] width 10 height 10
click at [26, 344] on div at bounding box center [29, 346] width 10 height 10
click at [27, 293] on div at bounding box center [29, 294] width 10 height 10
click at [860, 555] on img at bounding box center [858, 675] width 13 height 13
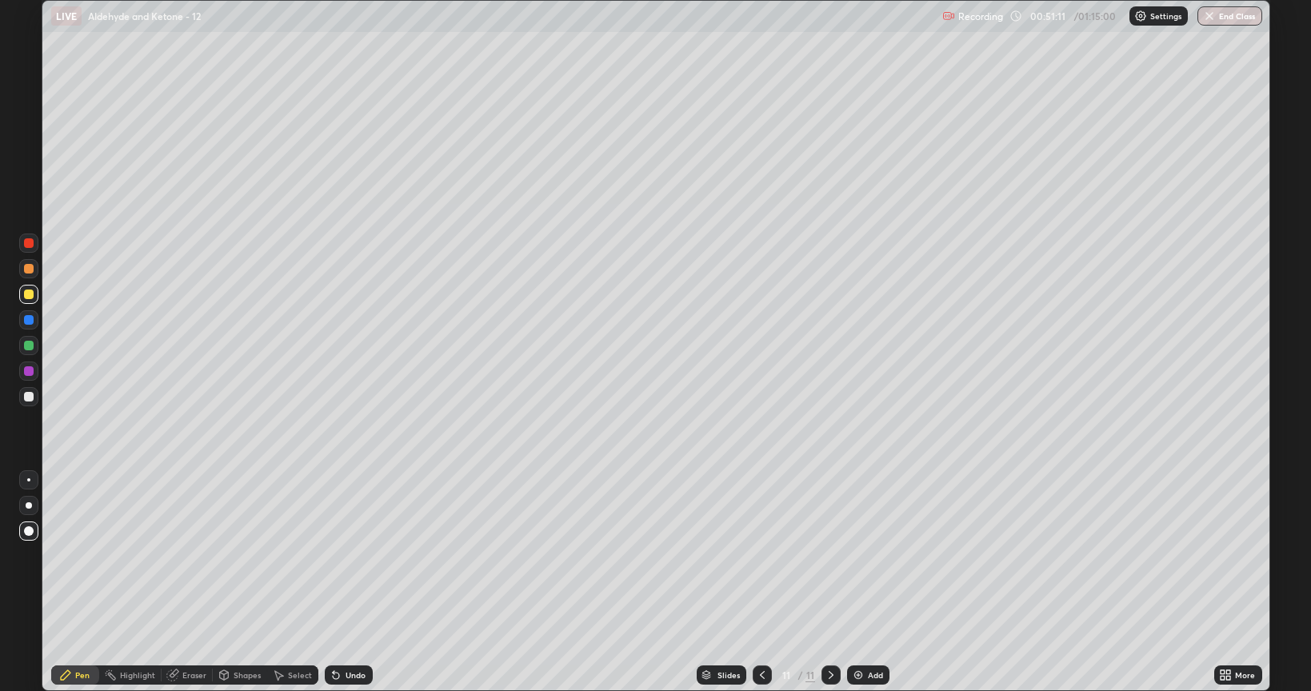
click at [26, 398] on div at bounding box center [29, 397] width 10 height 10
click at [26, 291] on div at bounding box center [29, 294] width 10 height 10
click at [28, 504] on div at bounding box center [29, 505] width 6 height 6
click at [30, 397] on div at bounding box center [29, 397] width 10 height 10
click at [855, 555] on img at bounding box center [858, 675] width 13 height 13
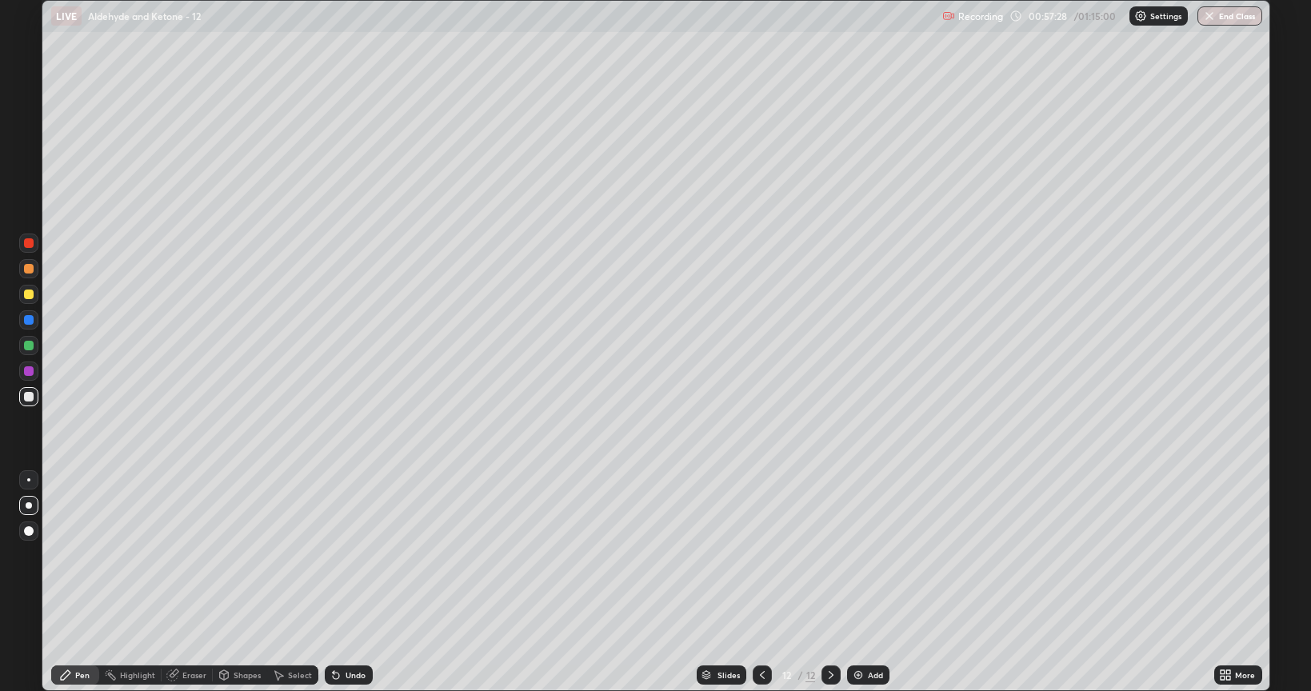
click at [27, 396] on div at bounding box center [29, 397] width 10 height 10
click at [30, 530] on div at bounding box center [29, 531] width 10 height 10
click at [236, 555] on div "Shapes" at bounding box center [247, 675] width 27 height 8
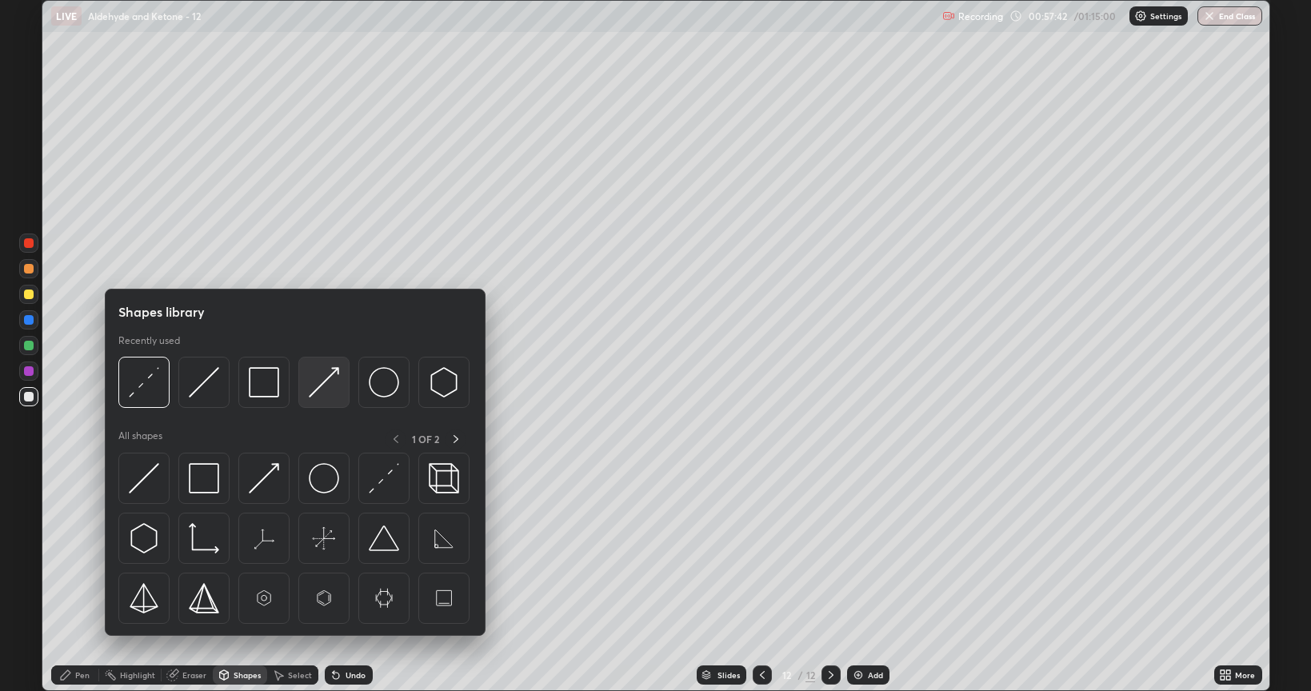
click at [320, 386] on img at bounding box center [324, 382] width 30 height 30
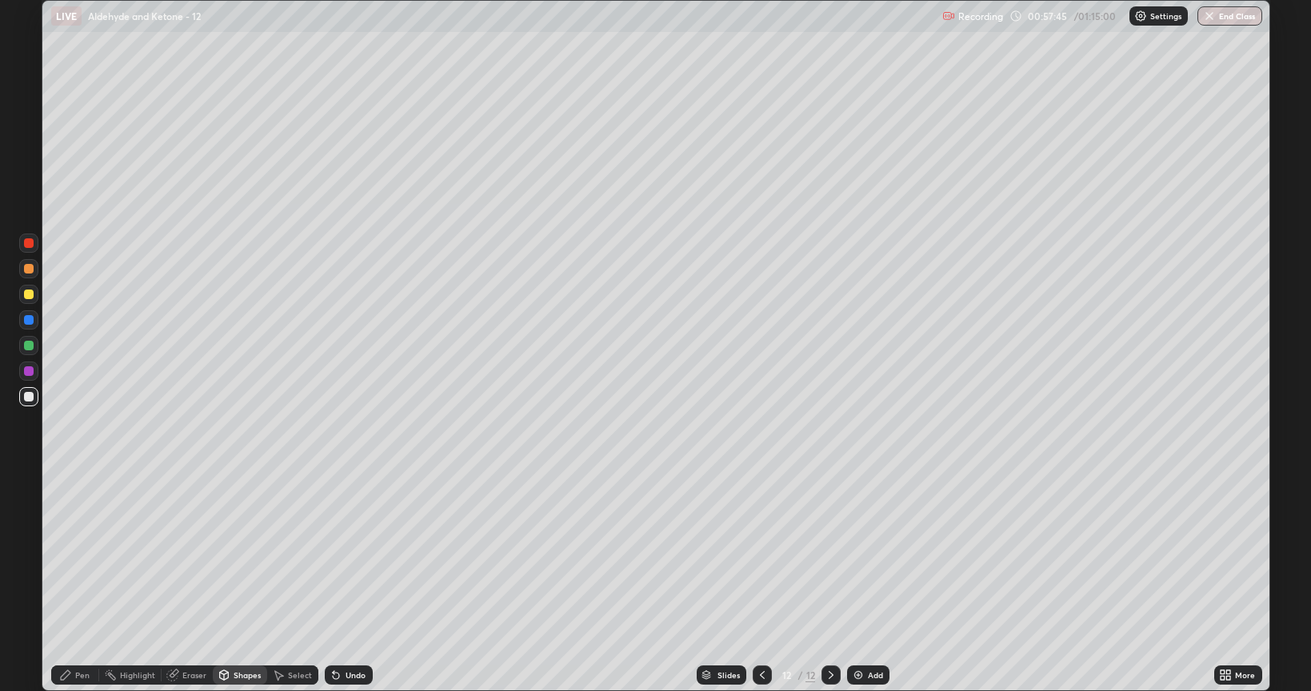
click at [82, 555] on div "Pen" at bounding box center [82, 675] width 14 height 8
click at [25, 293] on div at bounding box center [29, 294] width 10 height 10
click at [30, 505] on div at bounding box center [29, 505] width 6 height 6
click at [30, 393] on div at bounding box center [29, 397] width 10 height 10
click at [248, 555] on div "Shapes" at bounding box center [247, 675] width 27 height 8
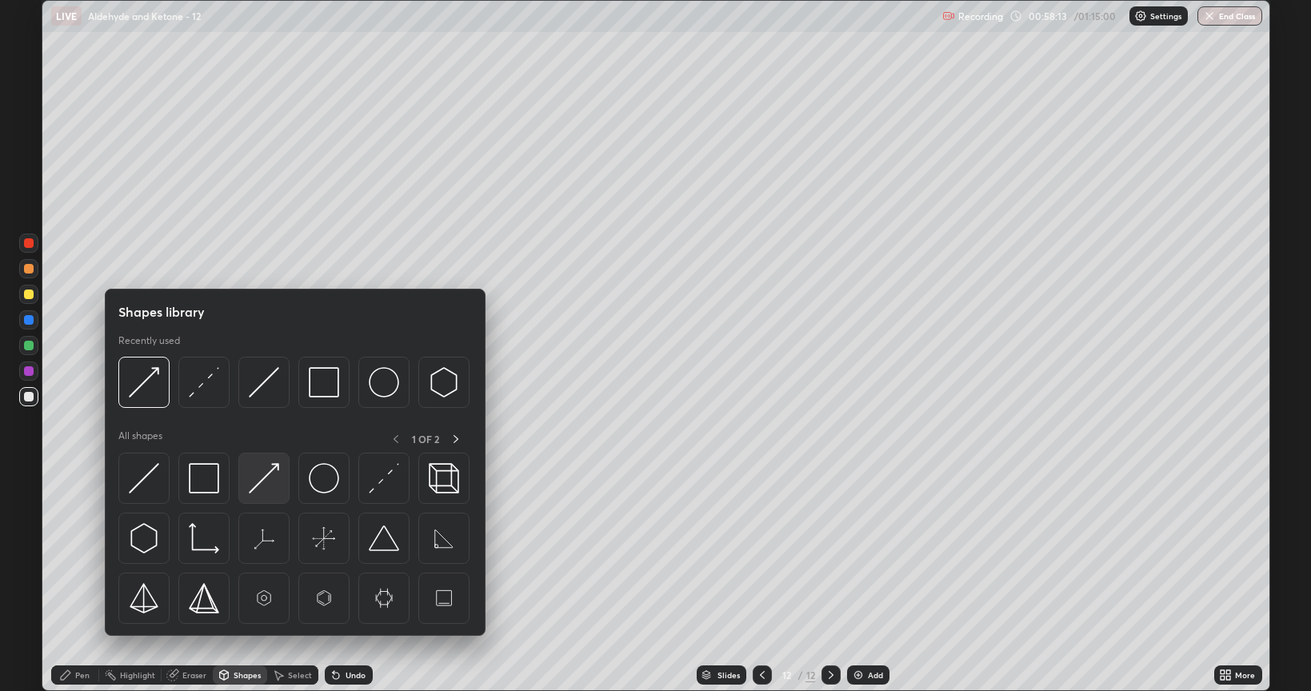
click at [271, 476] on img at bounding box center [264, 478] width 30 height 30
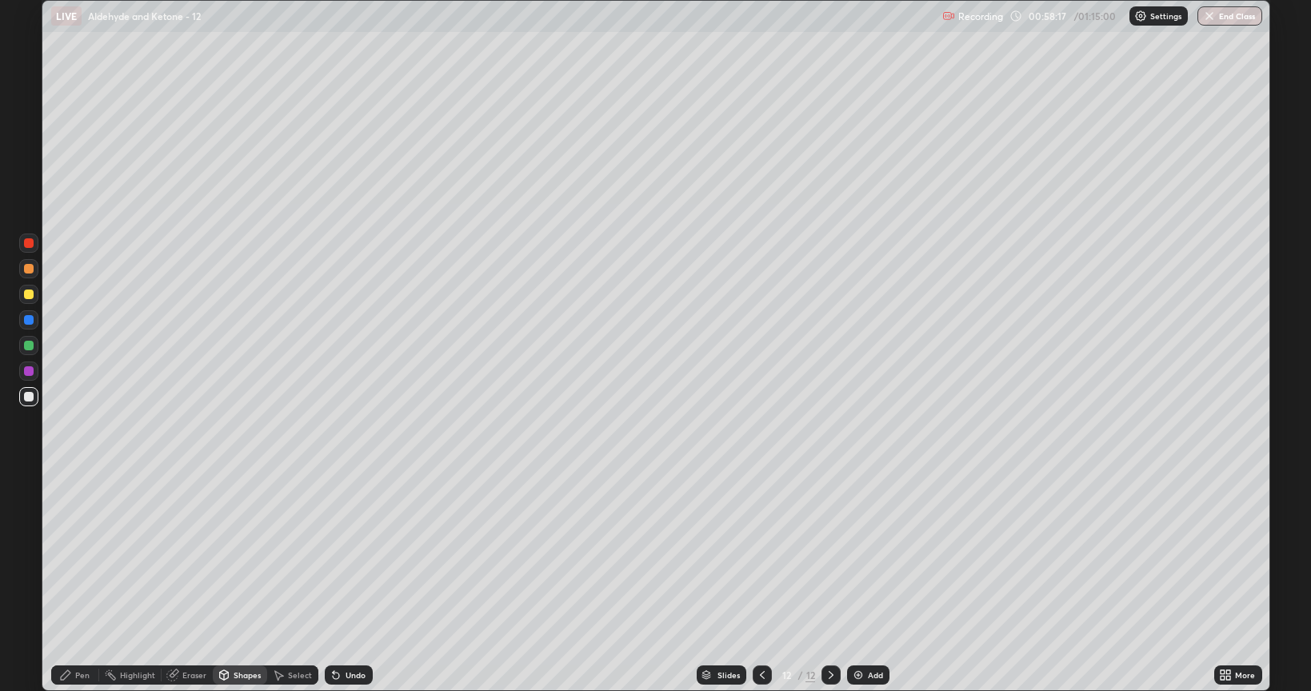
click at [31, 293] on div at bounding box center [29, 294] width 10 height 10
click at [86, 555] on div "Pen" at bounding box center [82, 675] width 14 height 8
click at [28, 507] on div at bounding box center [29, 505] width 6 height 6
click at [27, 402] on div at bounding box center [28, 396] width 19 height 19
click at [241, 555] on div "Shapes" at bounding box center [247, 675] width 27 height 8
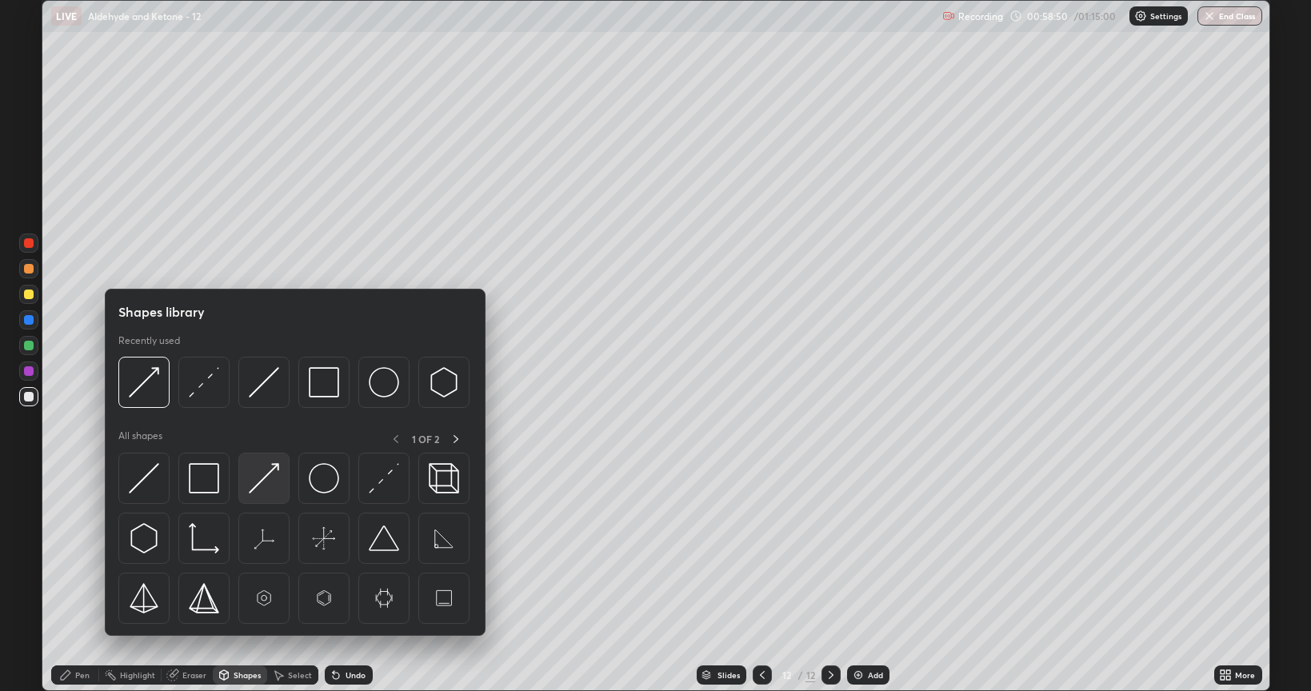
click at [273, 471] on img at bounding box center [264, 478] width 30 height 30
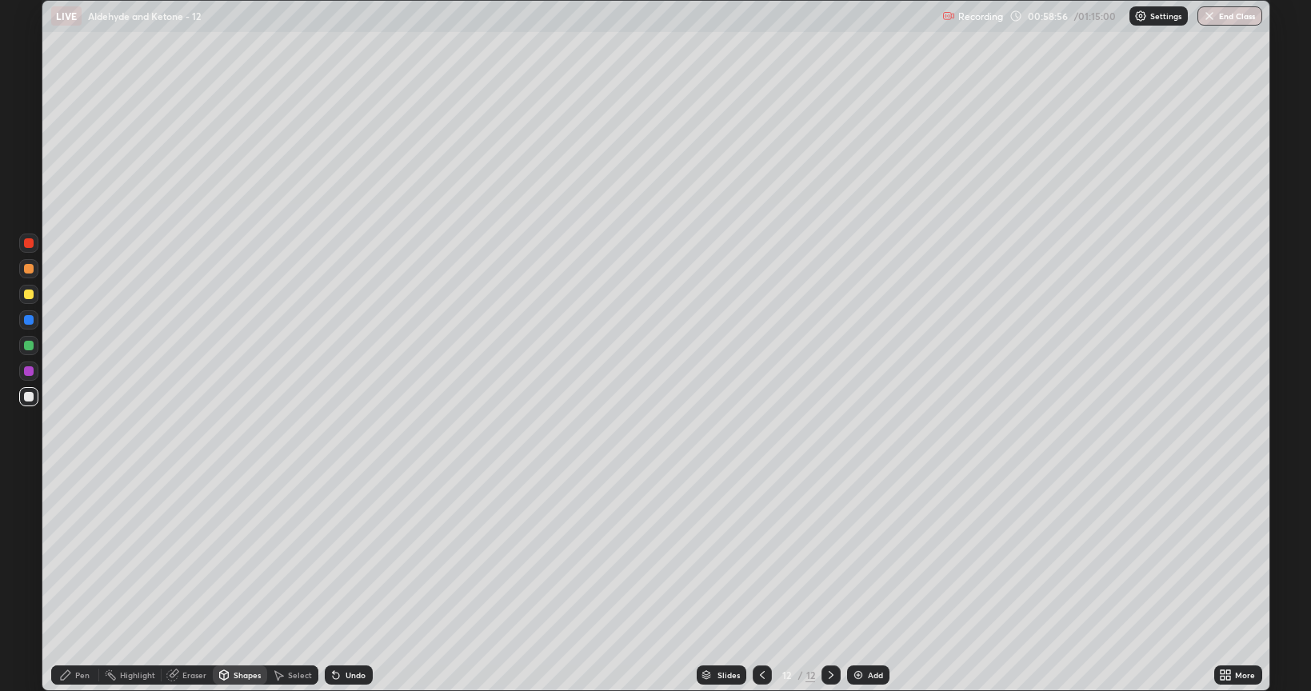
click at [86, 555] on div "Pen" at bounding box center [82, 675] width 14 height 8
click at [30, 297] on div at bounding box center [29, 294] width 10 height 10
click at [26, 399] on div at bounding box center [29, 397] width 10 height 10
click at [29, 269] on div at bounding box center [29, 269] width 10 height 10
click at [241, 555] on div "Shapes" at bounding box center [247, 675] width 27 height 8
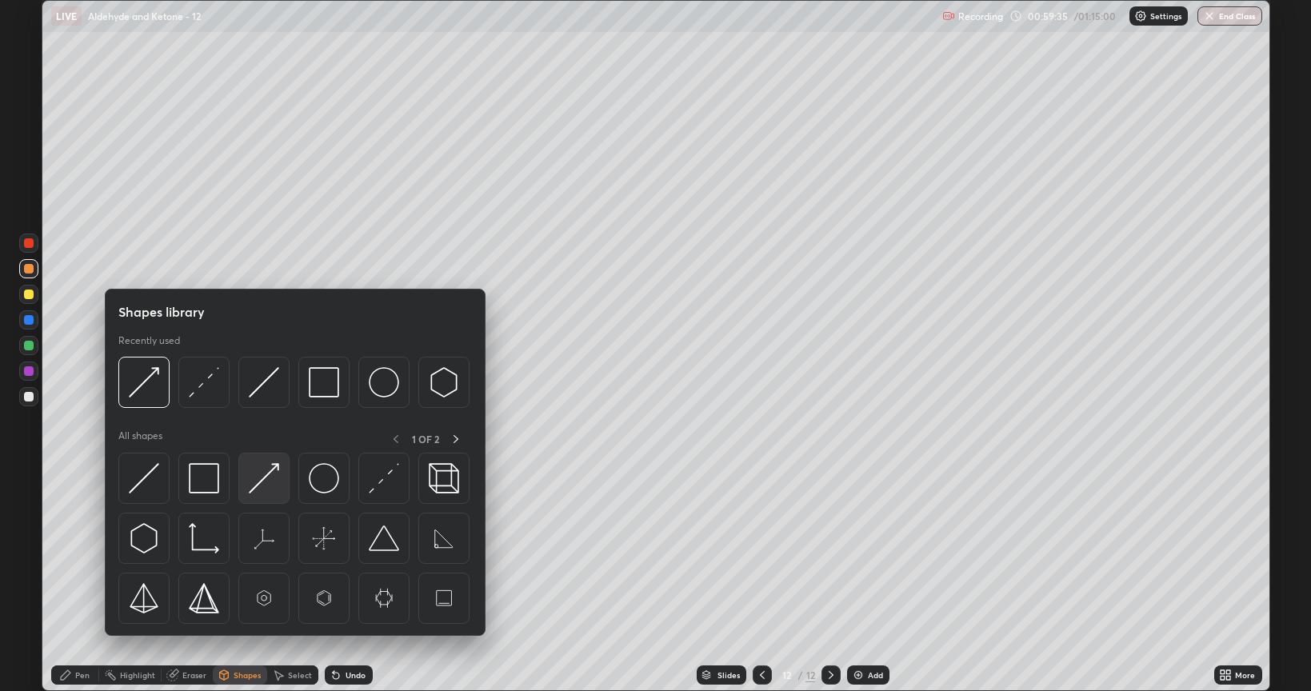
click at [267, 477] on img at bounding box center [264, 478] width 30 height 30
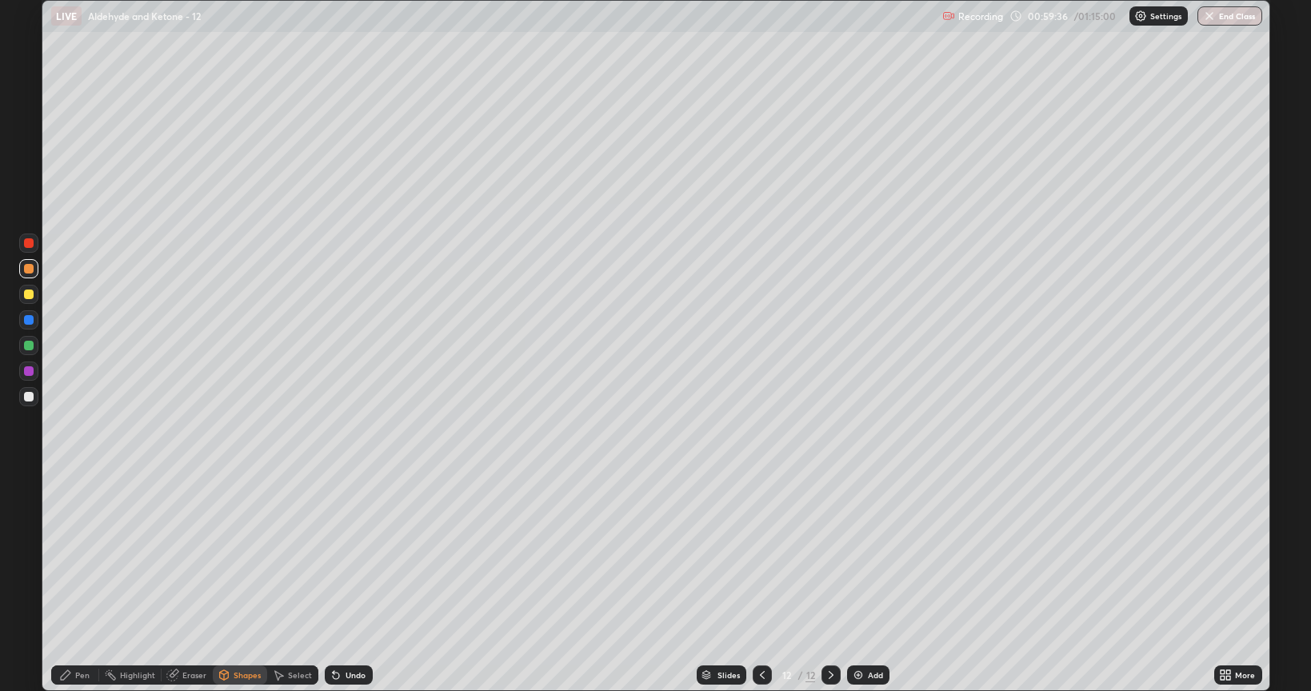
click at [26, 397] on div at bounding box center [29, 397] width 10 height 10
click at [82, 555] on div "Pen" at bounding box center [82, 675] width 14 height 8
click at [27, 296] on div at bounding box center [29, 294] width 10 height 10
click at [28, 504] on div at bounding box center [29, 505] width 6 height 6
click at [29, 394] on div at bounding box center [29, 397] width 10 height 10
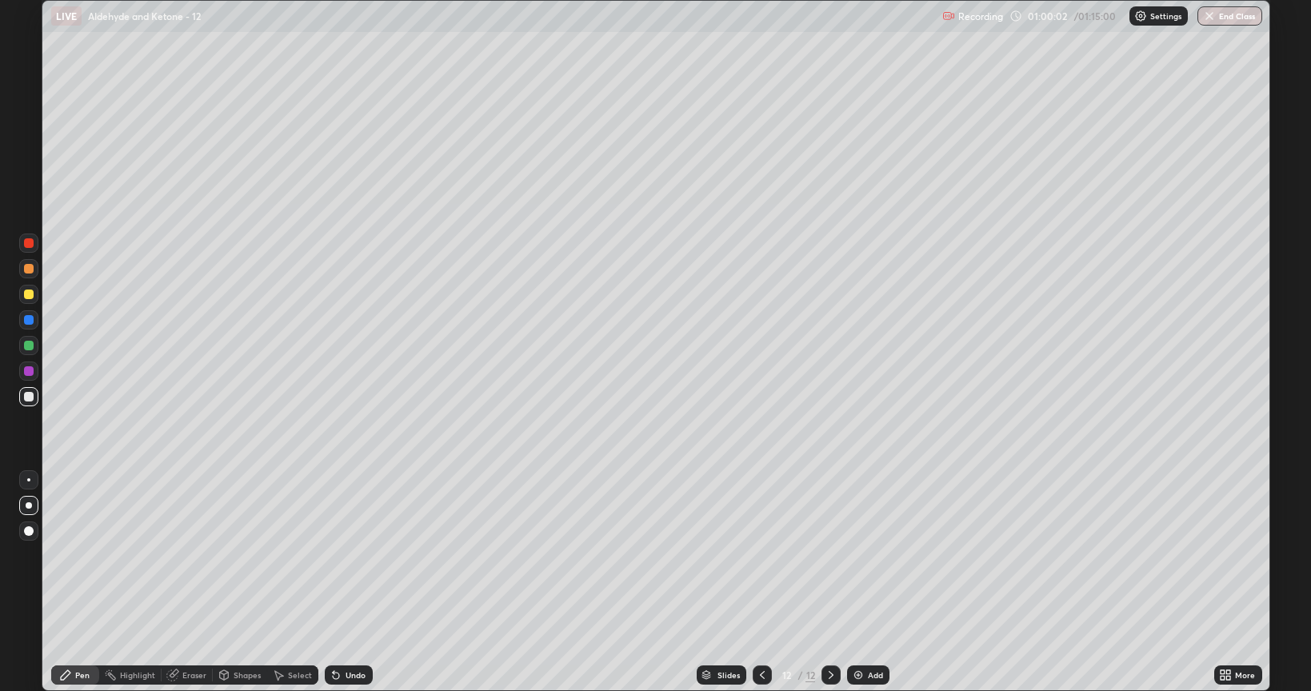
click at [30, 269] on div at bounding box center [29, 269] width 10 height 10
click at [234, 555] on div "Shapes" at bounding box center [247, 675] width 27 height 8
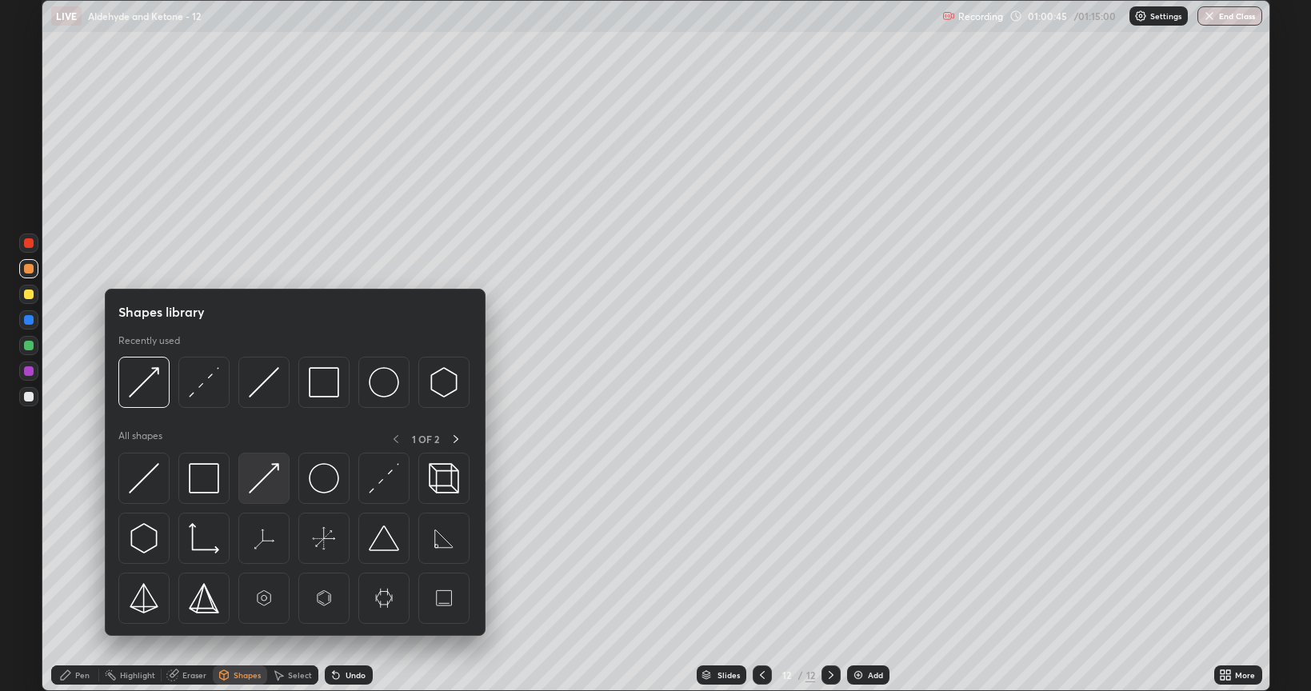
click at [259, 477] on img at bounding box center [264, 478] width 30 height 30
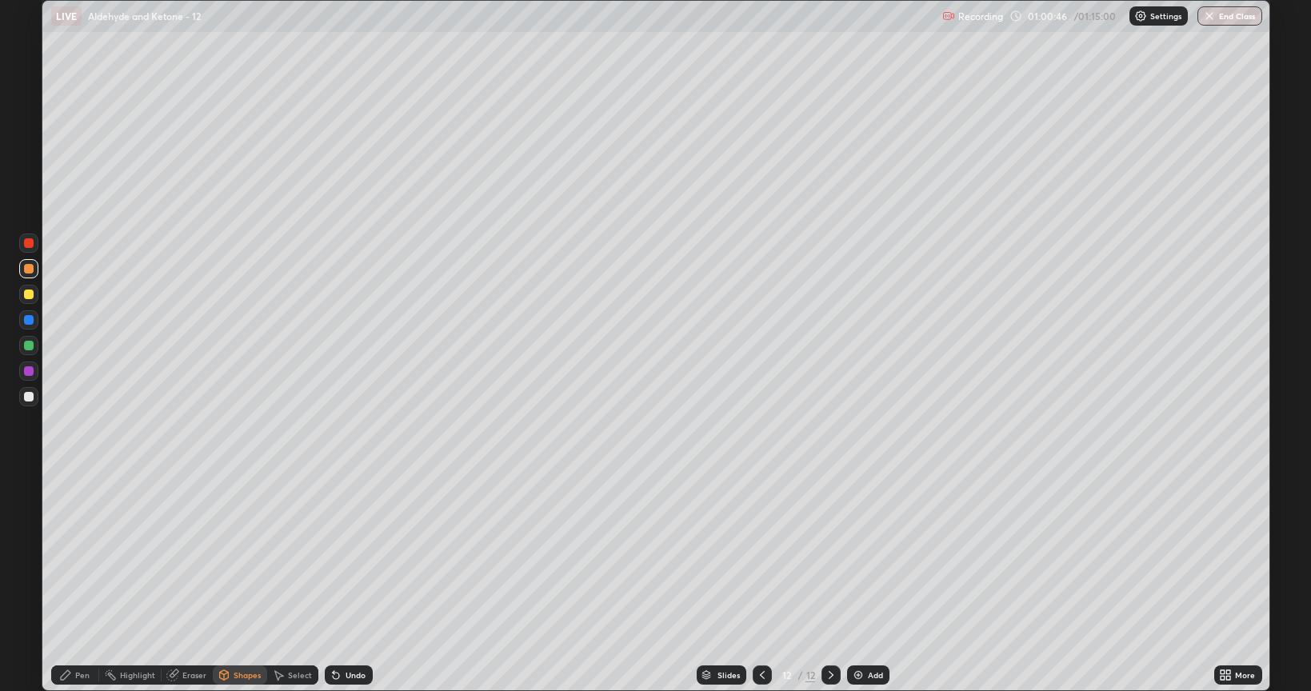
click at [28, 398] on div at bounding box center [29, 397] width 10 height 10
click at [78, 555] on div "Pen" at bounding box center [82, 675] width 14 height 8
click at [27, 294] on div at bounding box center [29, 294] width 10 height 10
click at [32, 393] on div at bounding box center [29, 397] width 10 height 10
click at [26, 272] on div at bounding box center [29, 269] width 10 height 10
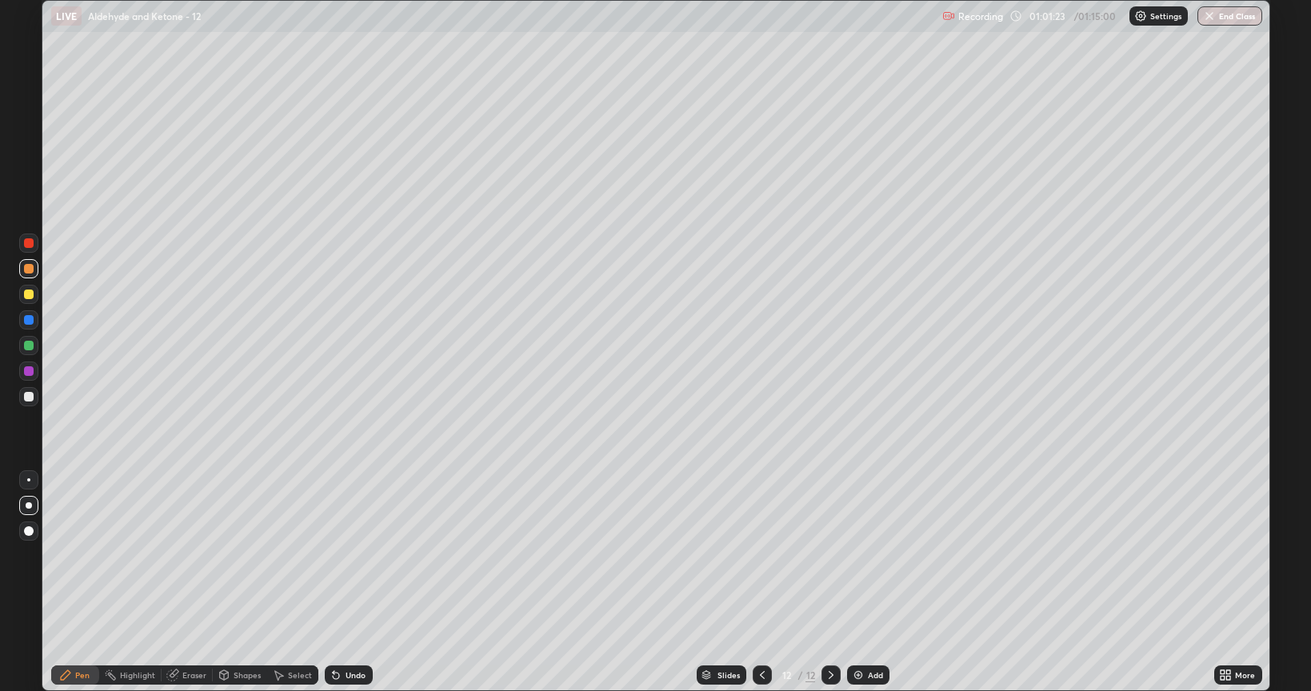
click at [244, 555] on div "Shapes" at bounding box center [247, 675] width 27 height 8
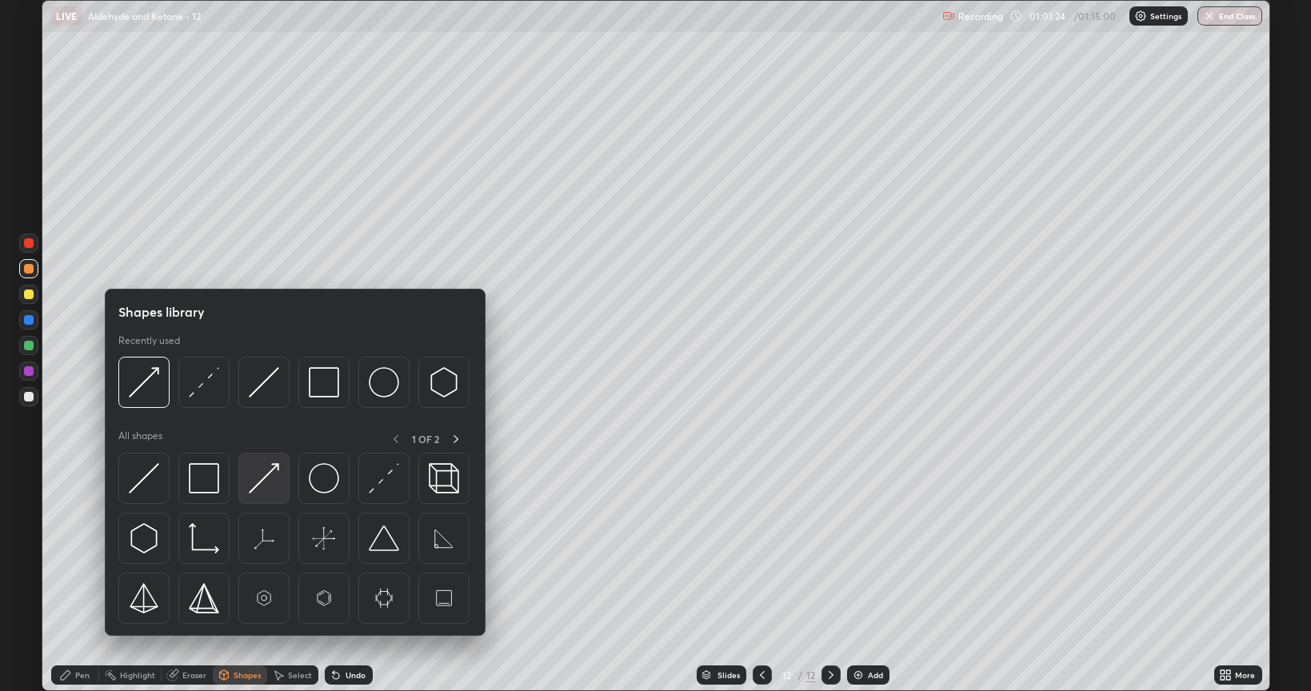
click at [262, 477] on img at bounding box center [264, 478] width 30 height 30
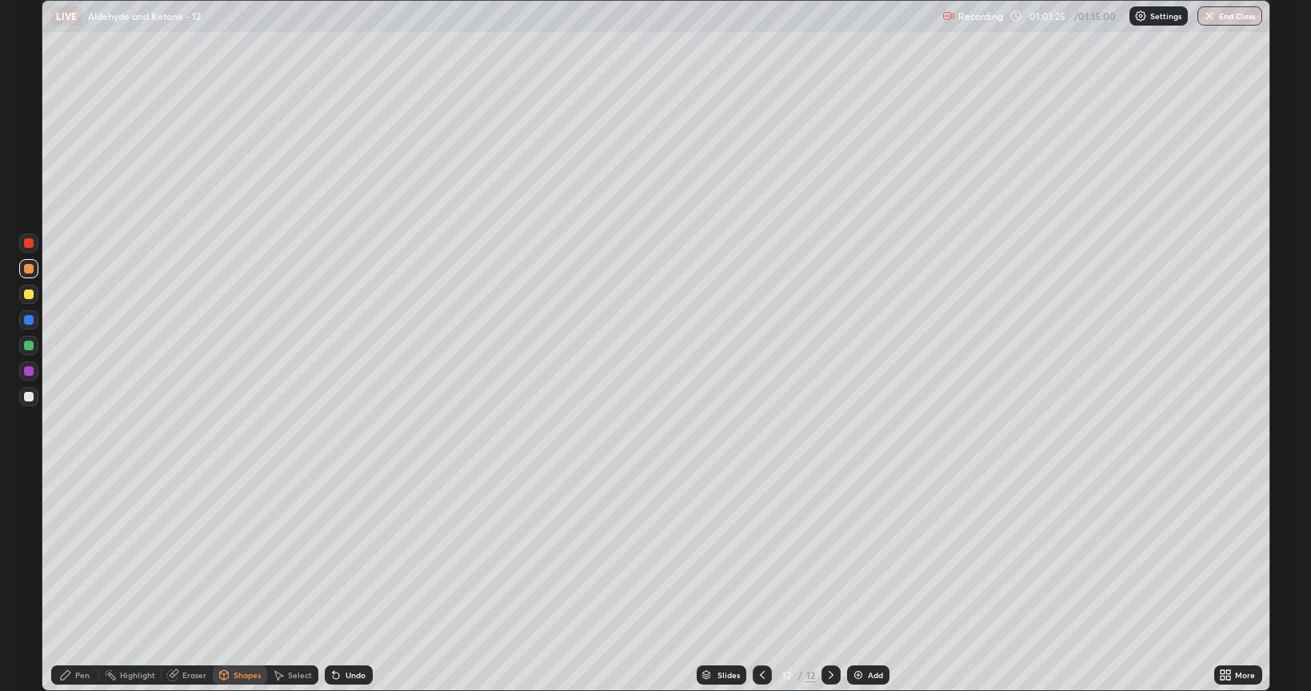
click at [26, 394] on div at bounding box center [29, 397] width 10 height 10
click at [82, 555] on div "Pen" at bounding box center [82, 675] width 14 height 8
click at [26, 398] on div at bounding box center [29, 397] width 10 height 10
click at [24, 269] on div at bounding box center [29, 269] width 10 height 10
click at [243, 555] on div "Shapes" at bounding box center [247, 675] width 27 height 8
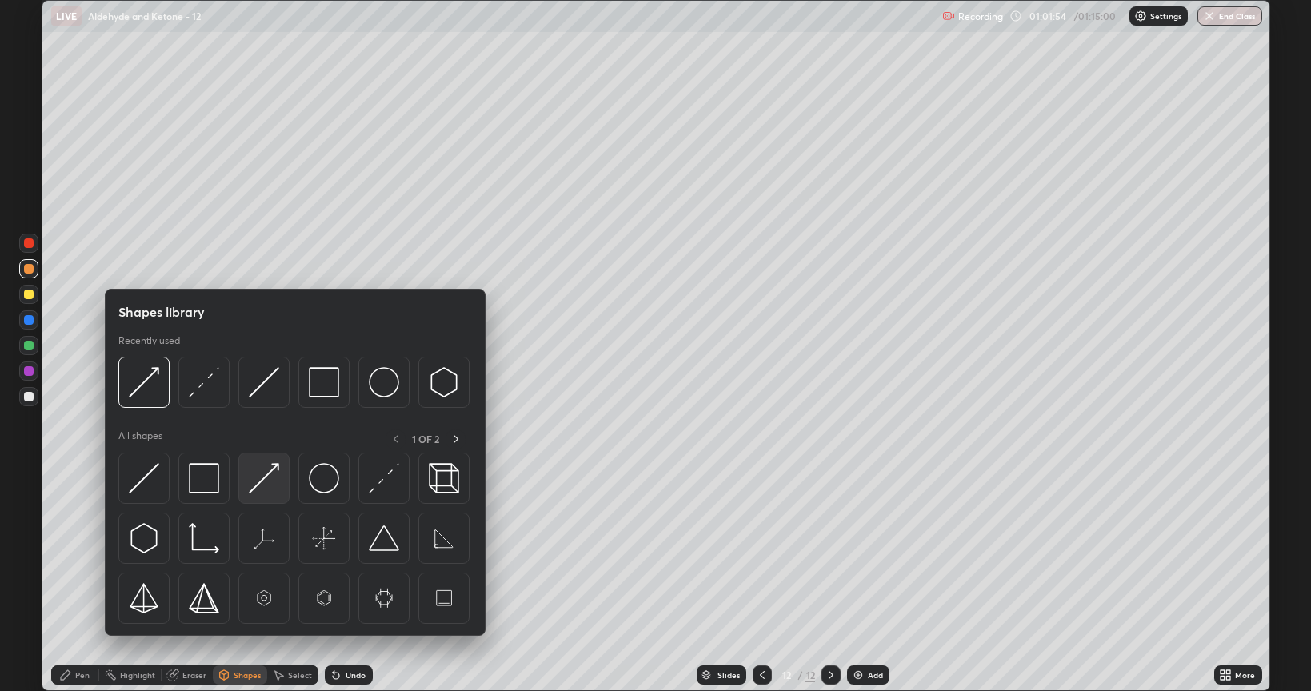
click at [259, 477] on img at bounding box center [264, 478] width 30 height 30
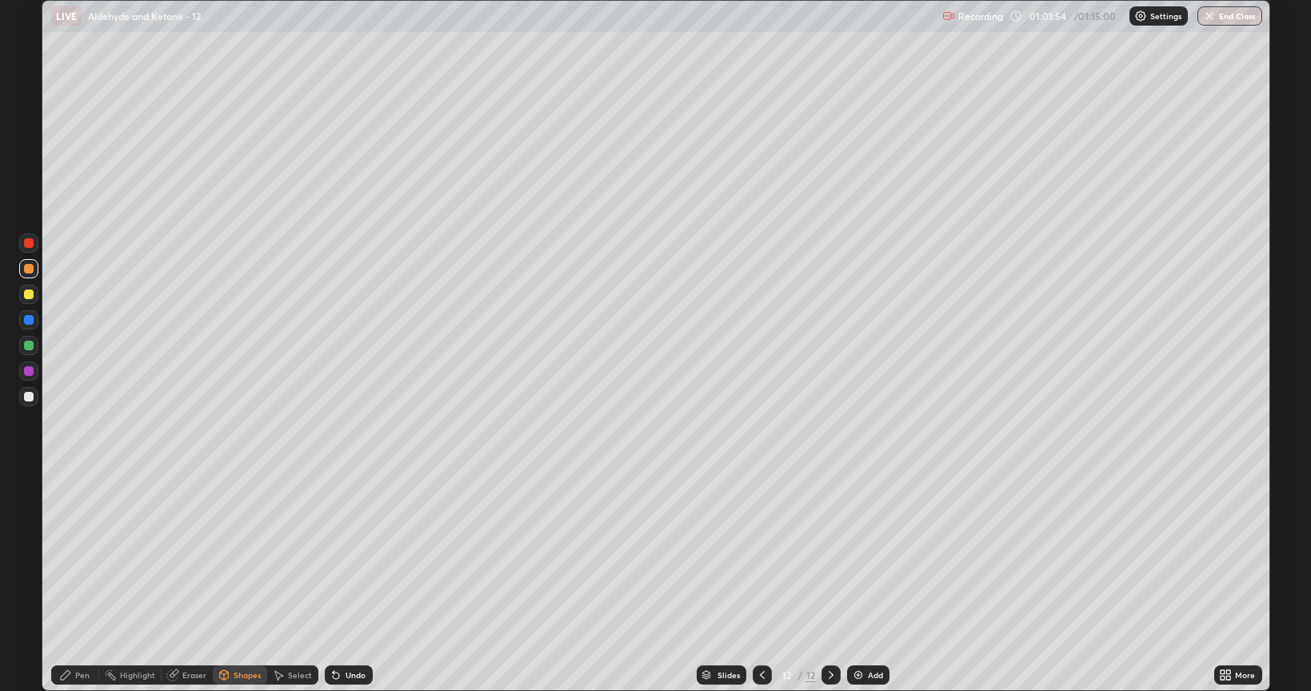
click at [26, 399] on div at bounding box center [29, 397] width 10 height 10
click at [79, 555] on div "Pen" at bounding box center [82, 675] width 14 height 8
click at [27, 293] on div at bounding box center [29, 294] width 10 height 10
click at [29, 395] on div at bounding box center [29, 397] width 10 height 10
click at [238, 555] on div "Shapes" at bounding box center [247, 675] width 27 height 8
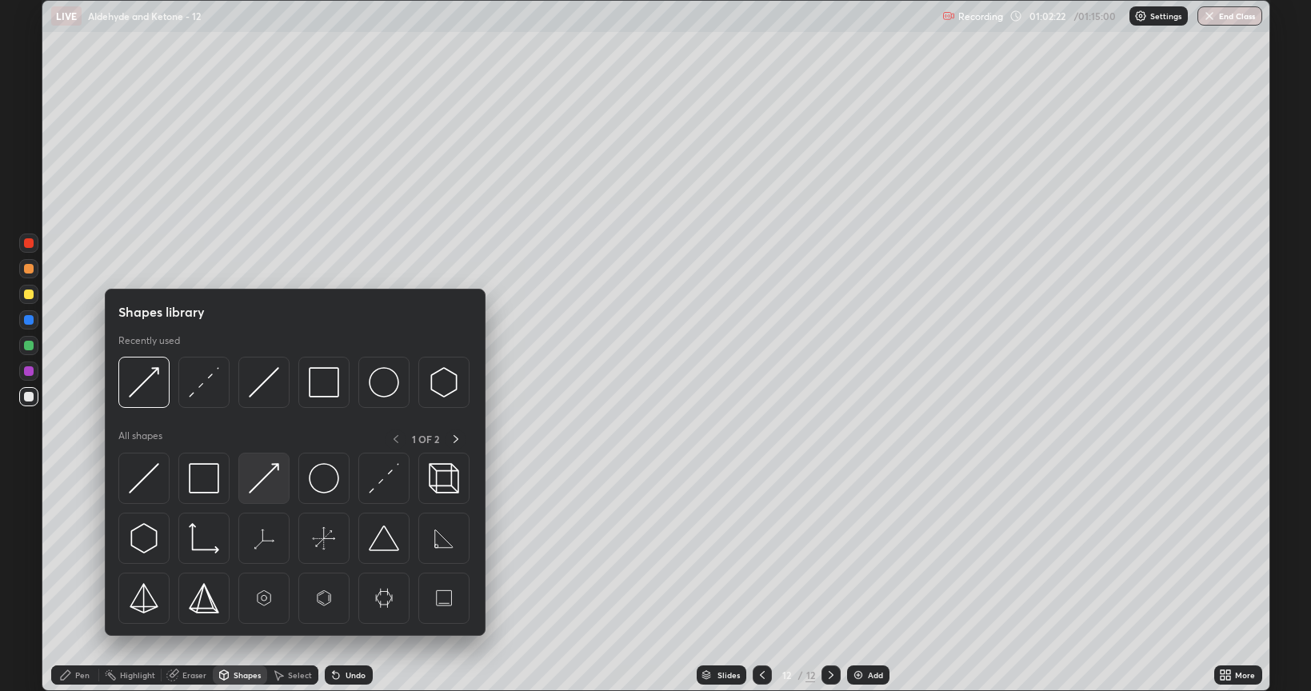
click at [261, 477] on img at bounding box center [264, 478] width 30 height 30
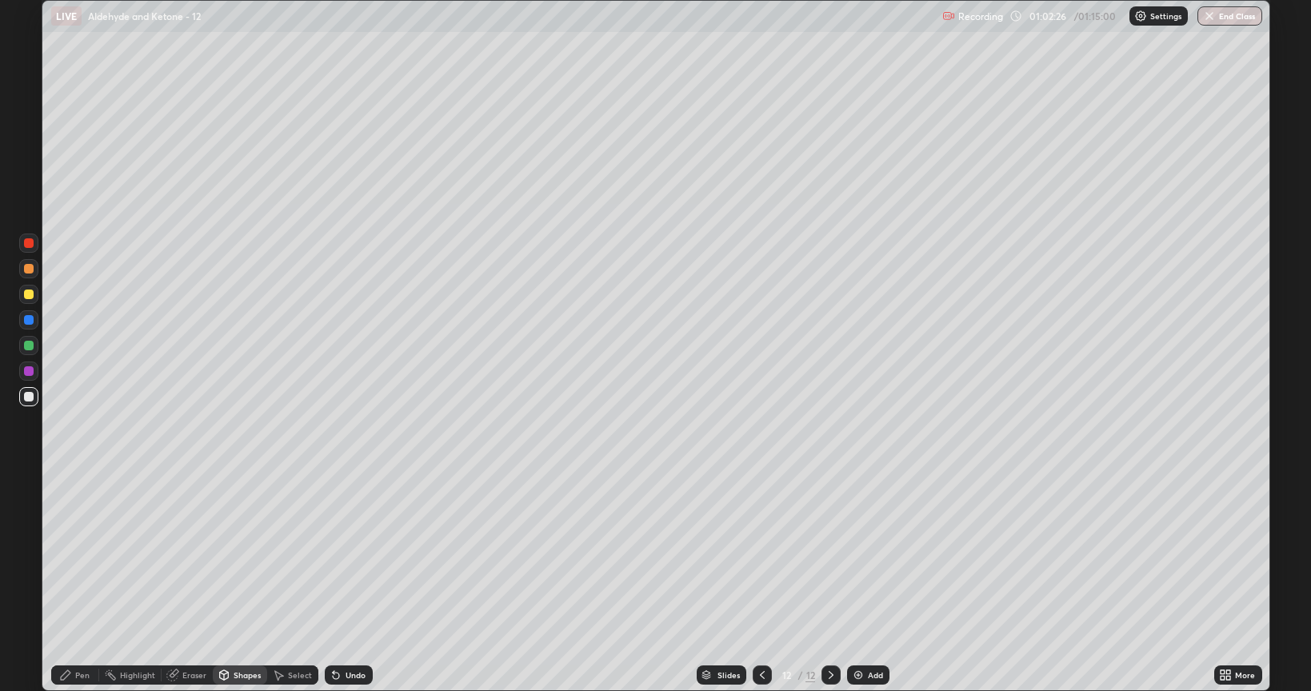
click at [22, 294] on div at bounding box center [28, 294] width 19 height 19
click at [87, 555] on div "Pen" at bounding box center [75, 674] width 48 height 19
click at [30, 395] on div at bounding box center [29, 397] width 10 height 10
click at [238, 555] on div "Shapes" at bounding box center [247, 675] width 27 height 8
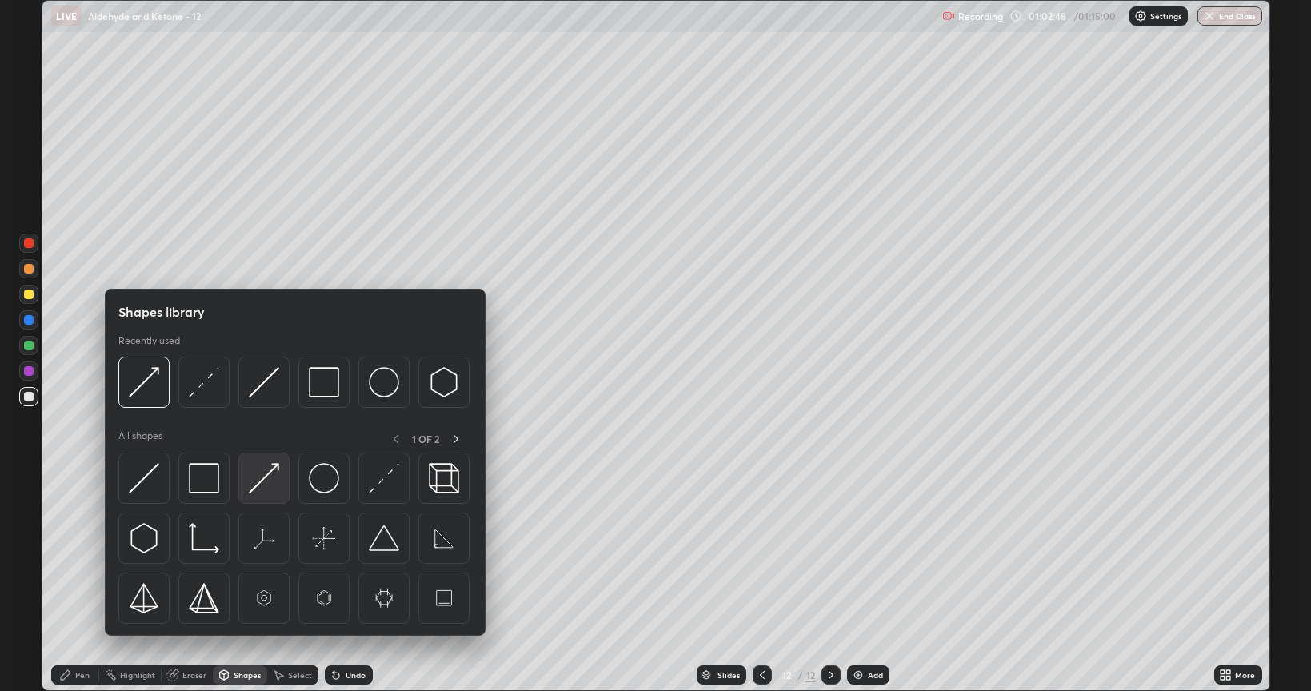
click at [265, 477] on img at bounding box center [264, 478] width 30 height 30
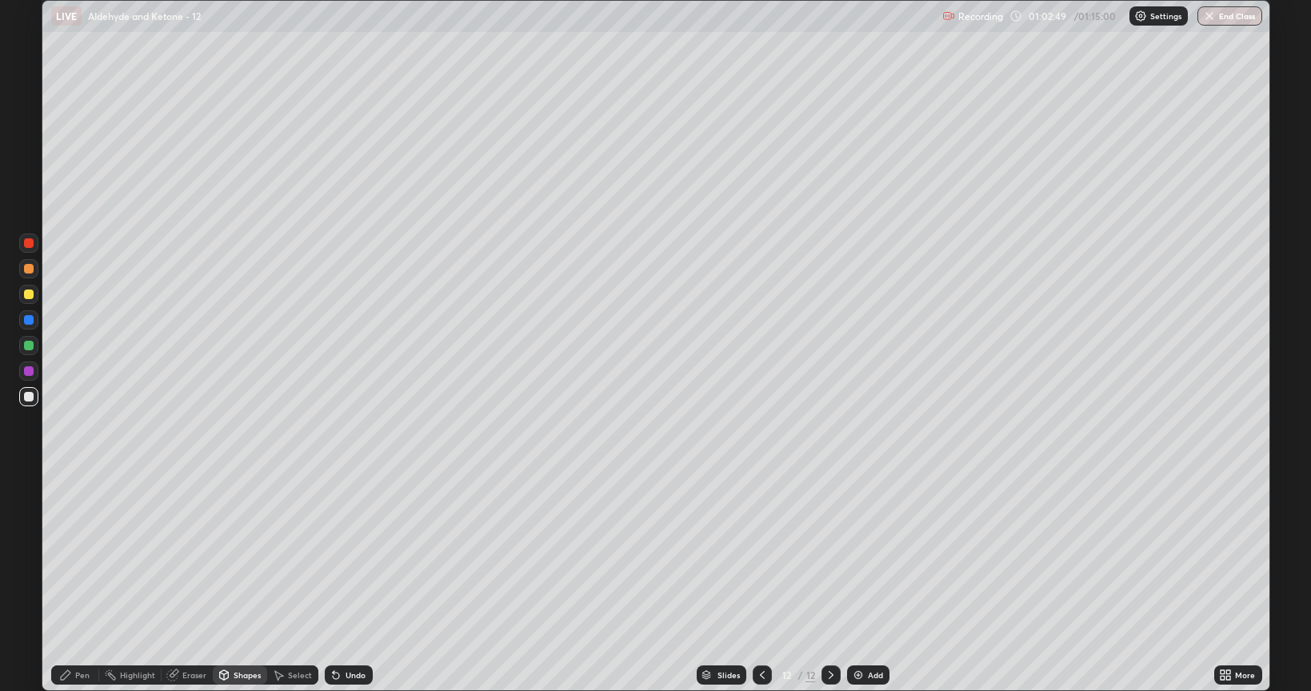
click at [31, 396] on div at bounding box center [29, 397] width 10 height 10
click at [84, 555] on div "Pen" at bounding box center [82, 675] width 14 height 8
click at [26, 296] on div at bounding box center [29, 294] width 10 height 10
click at [27, 371] on div at bounding box center [29, 371] width 10 height 10
click at [28, 348] on div at bounding box center [29, 346] width 10 height 10
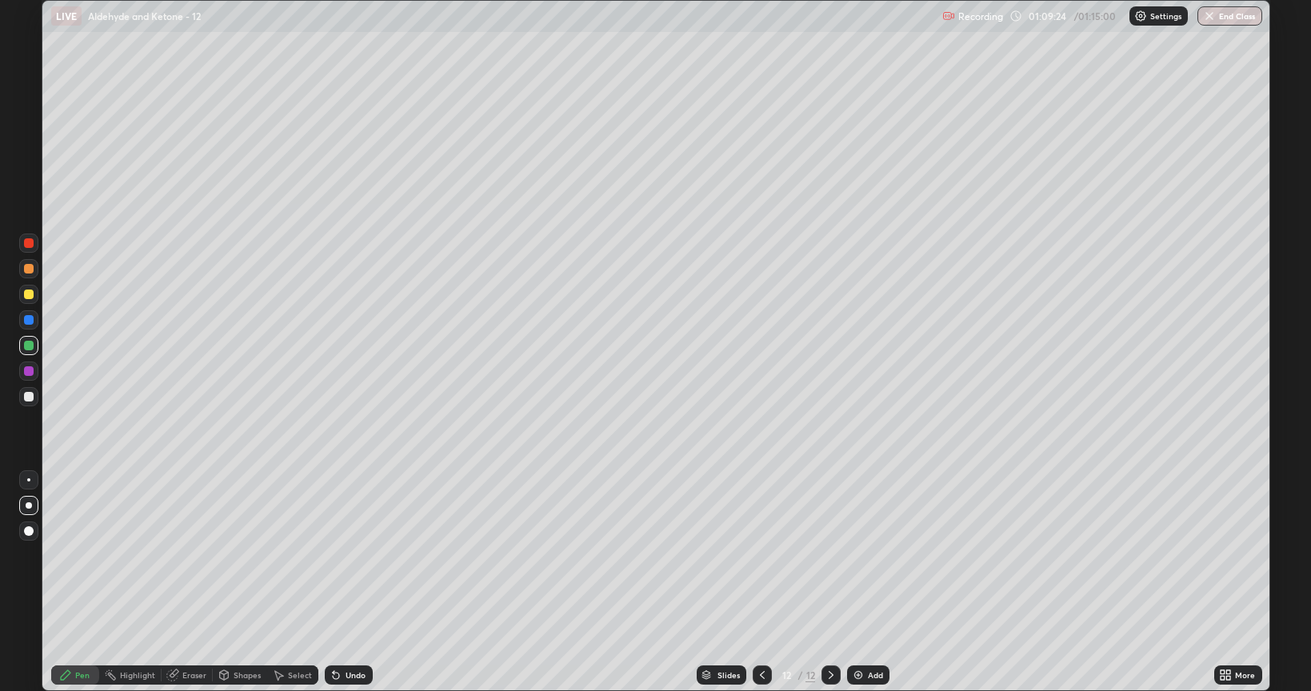
click at [853, 555] on img at bounding box center [858, 675] width 13 height 13
click at [24, 397] on div at bounding box center [29, 397] width 10 height 10
click at [27, 296] on div at bounding box center [29, 294] width 10 height 10
click at [30, 270] on div at bounding box center [29, 269] width 10 height 10
click at [333, 555] on icon at bounding box center [336, 676] width 6 height 6
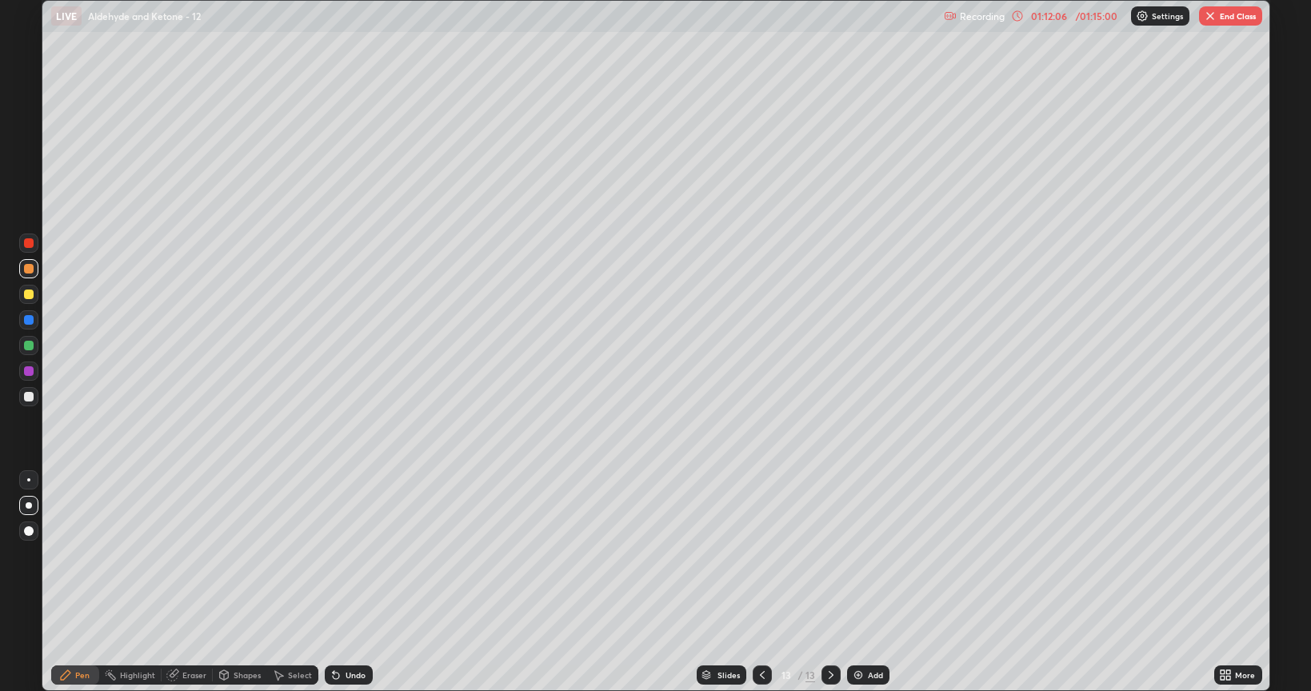
click at [333, 555] on icon at bounding box center [336, 676] width 6 height 6
click at [326, 555] on div "Undo" at bounding box center [349, 674] width 48 height 19
click at [332, 555] on div "Undo" at bounding box center [349, 674] width 48 height 19
click at [330, 555] on div "Undo" at bounding box center [345, 675] width 54 height 32
click at [328, 555] on div "Undo" at bounding box center [345, 675] width 54 height 32
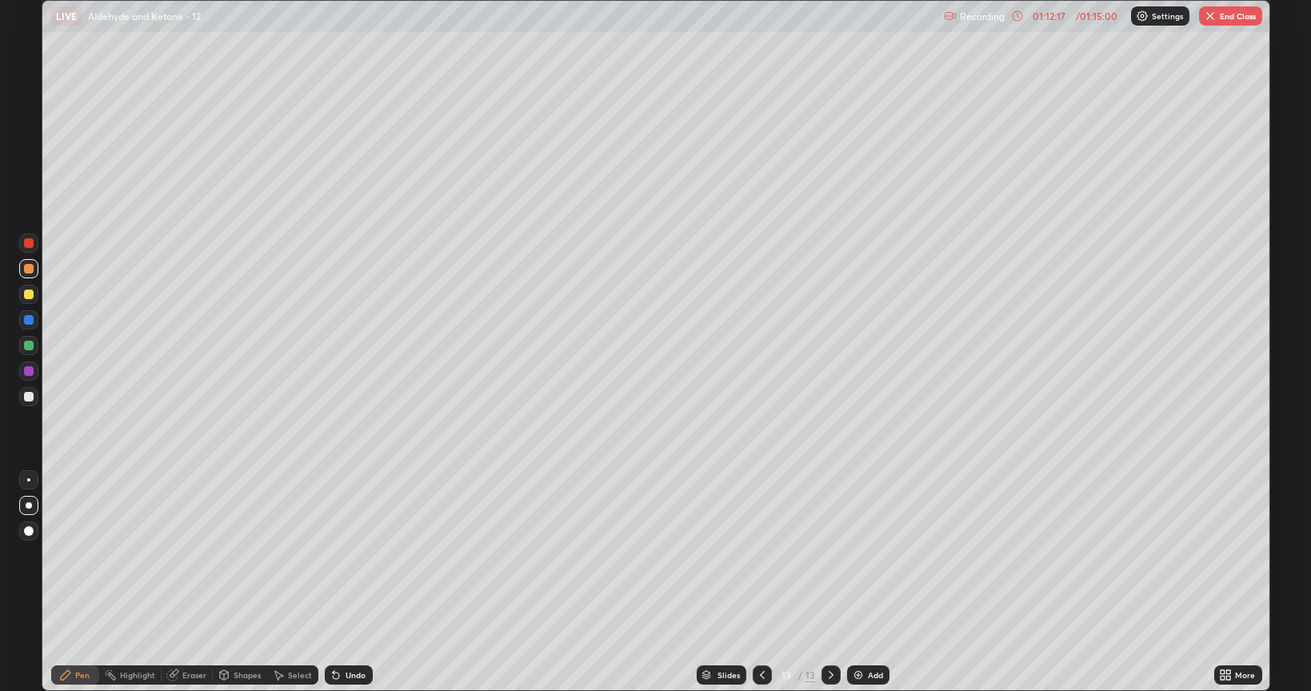
click at [26, 293] on div at bounding box center [29, 294] width 10 height 10
click at [29, 271] on div at bounding box center [29, 269] width 10 height 10
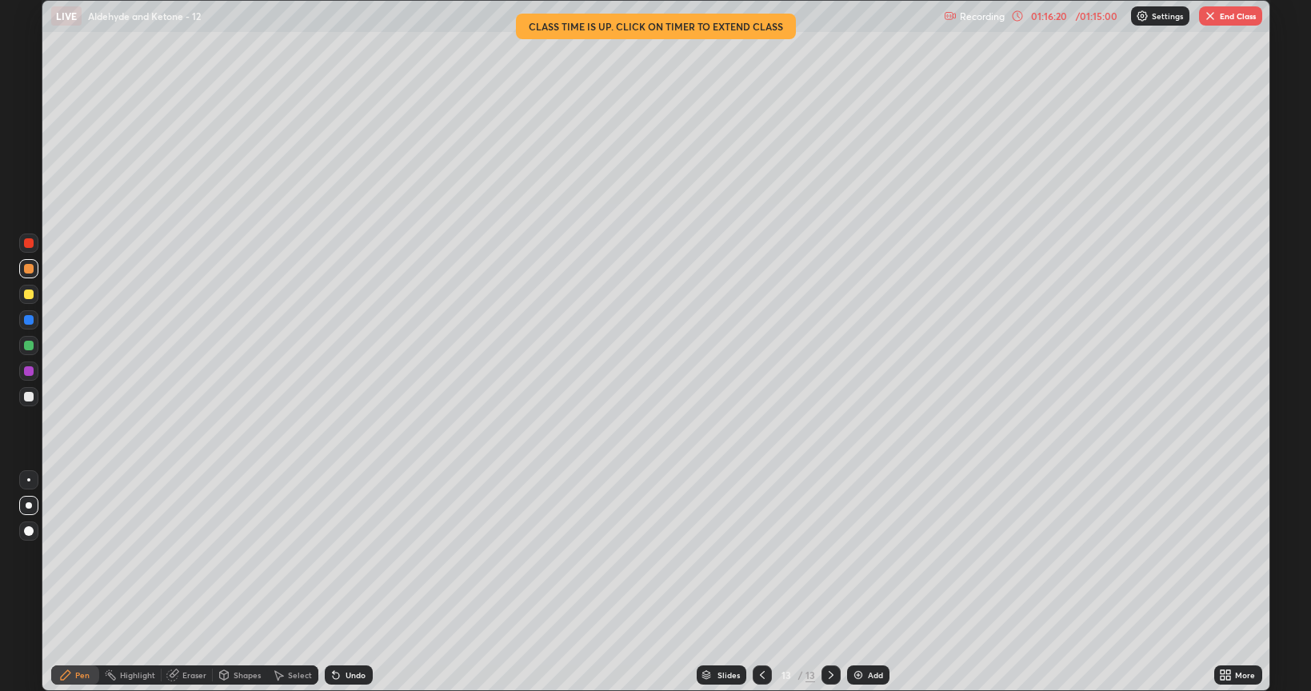
click at [1214, 21] on img "button" at bounding box center [1209, 16] width 13 height 13
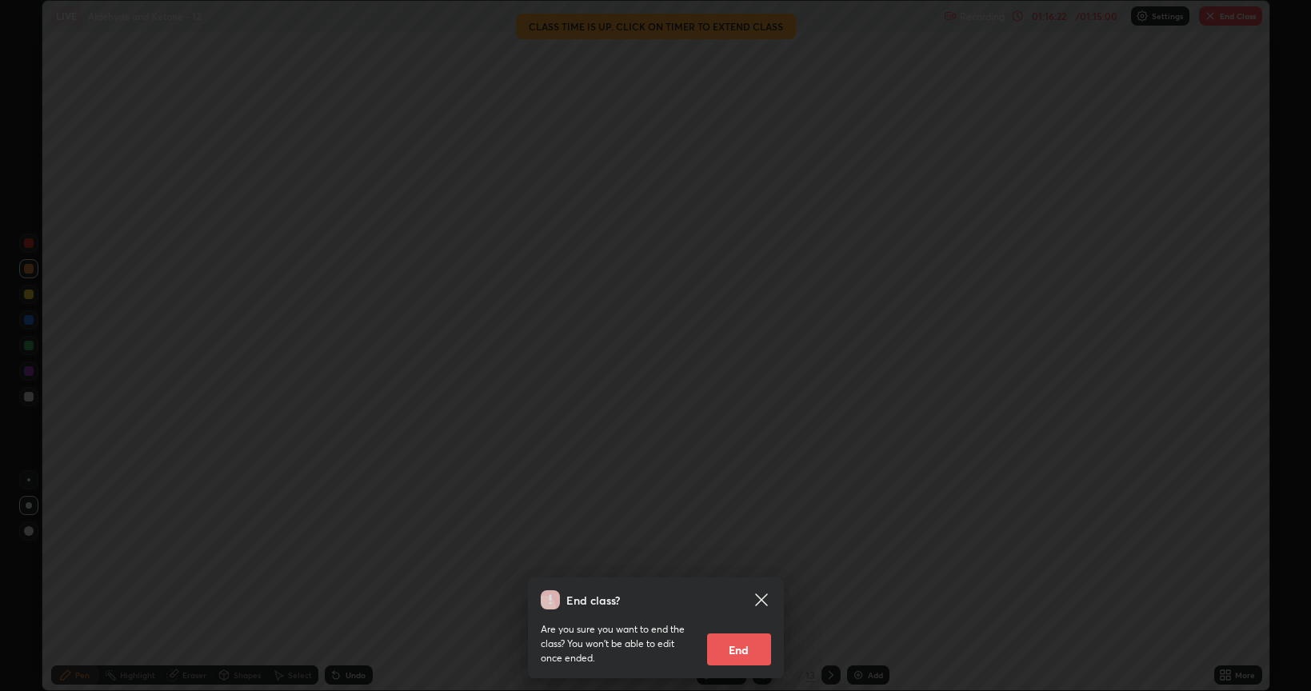
click at [748, 555] on button "End" at bounding box center [739, 649] width 64 height 32
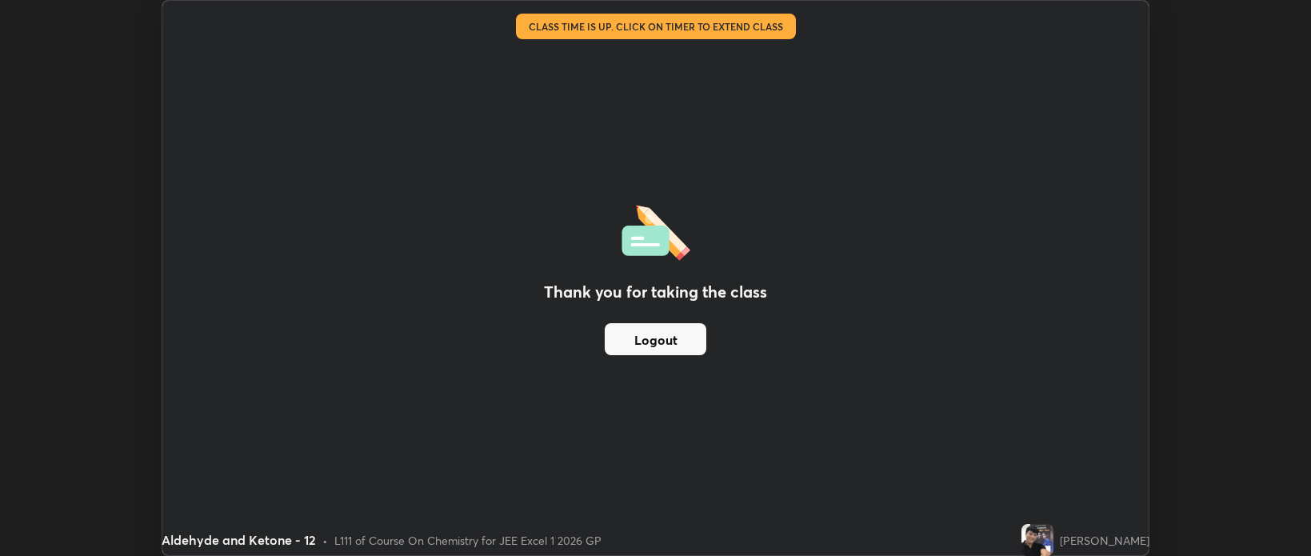
scroll to position [79409, 78654]
